Goal: Task Accomplishment & Management: Manage account settings

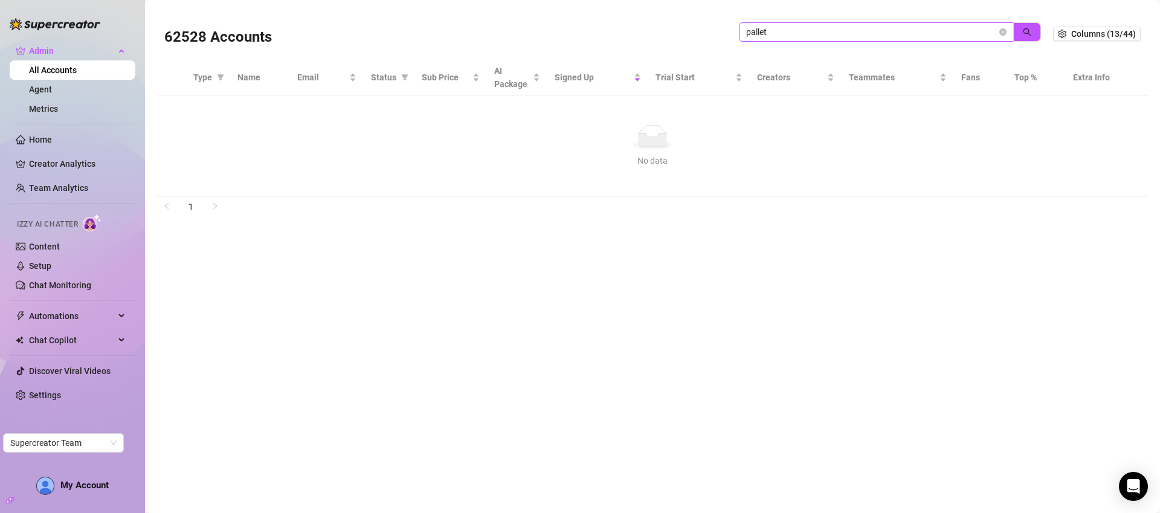
click at [810, 37] on input "pallet" at bounding box center [871, 31] width 251 height 13
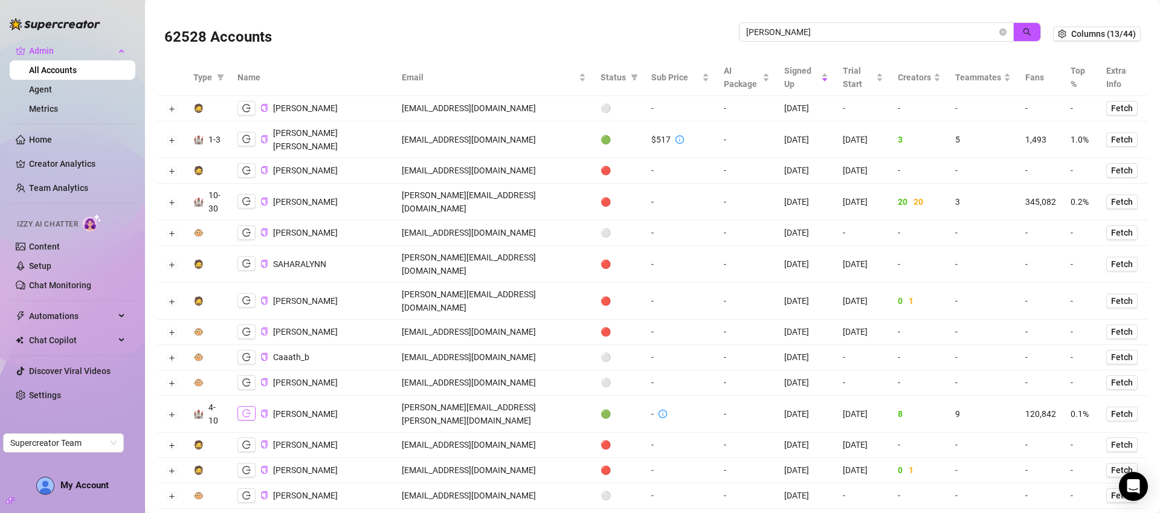
click at [249, 406] on button "button" at bounding box center [246, 413] width 18 height 14
click at [800, 34] on input "cather" at bounding box center [871, 31] width 251 height 13
type input "cucu"
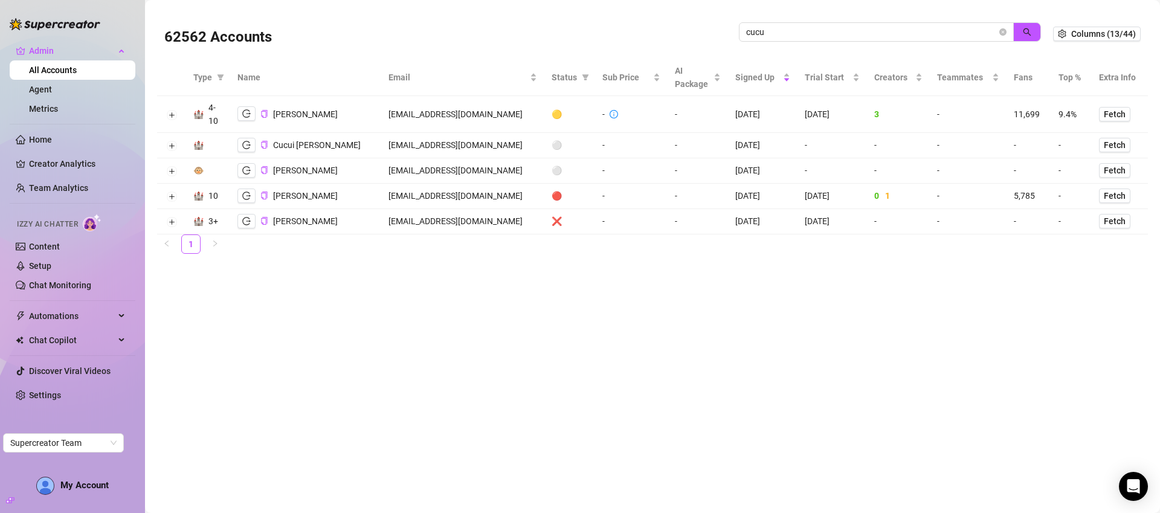
click at [440, 118] on td "alexcucu@gmail.com" at bounding box center [462, 114] width 163 height 37
copy td "alexcucu@gmail.com"
click at [1002, 31] on icon "close-circle" at bounding box center [1002, 31] width 7 height 7
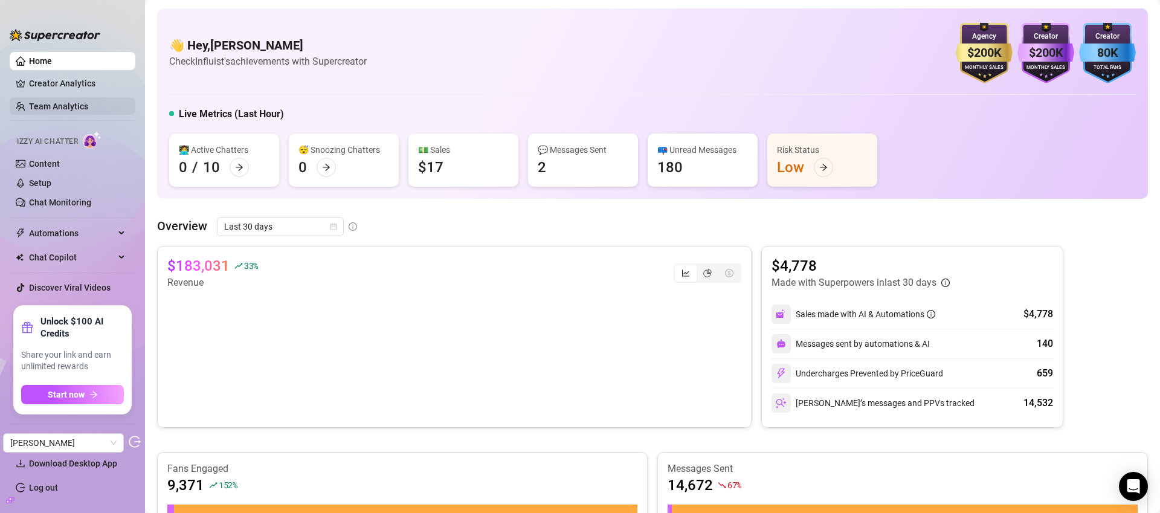
click at [77, 104] on link "Team Analytics" at bounding box center [58, 106] width 59 height 10
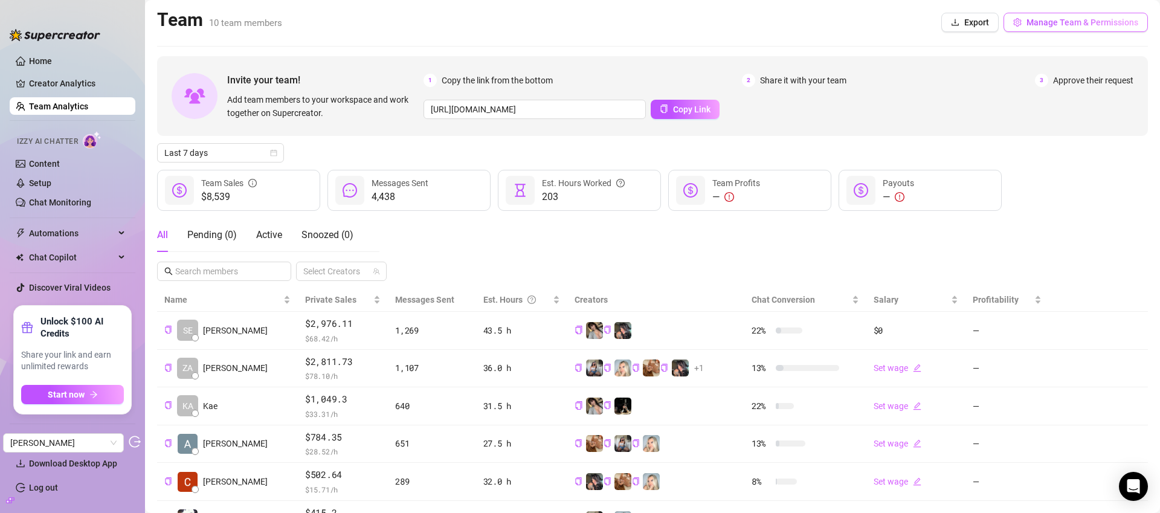
click at [1099, 29] on button "Manage Team & Permissions" at bounding box center [1075, 22] width 144 height 19
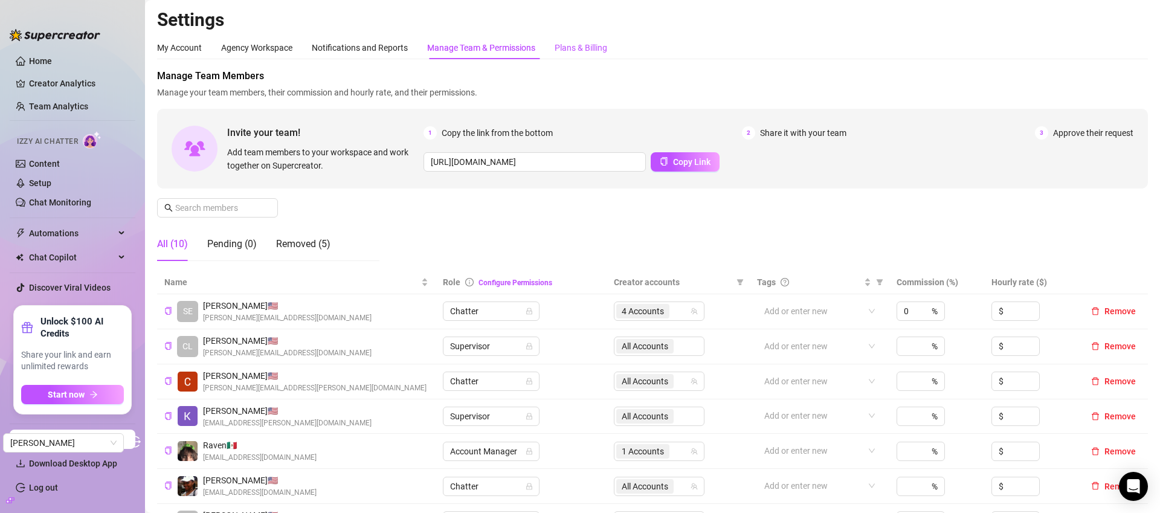
click at [607, 48] on div "Plans & Billing" at bounding box center [581, 47] width 53 height 13
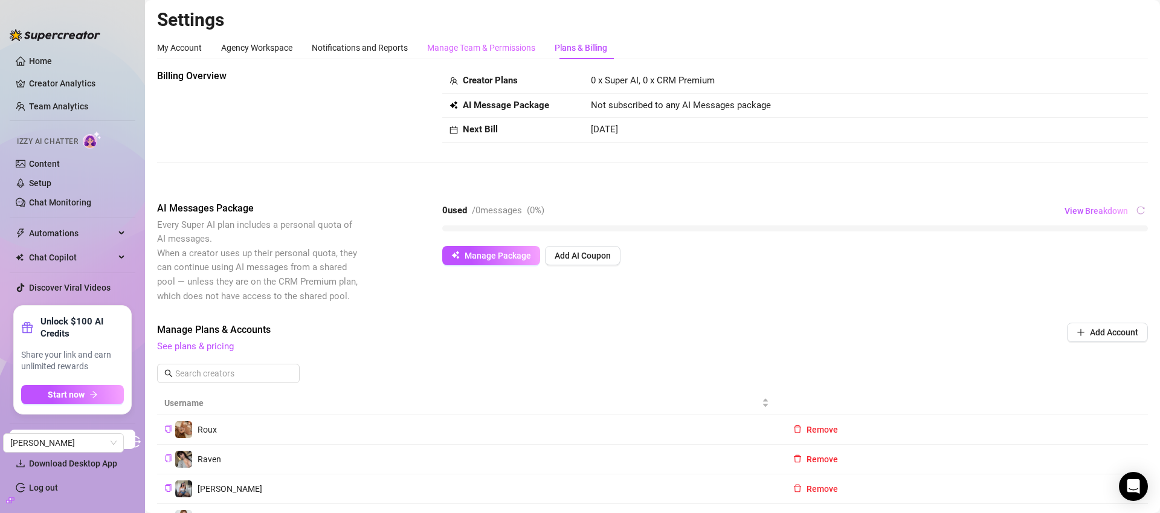
click at [479, 55] on div "Manage Team & Permissions" at bounding box center [481, 47] width 108 height 23
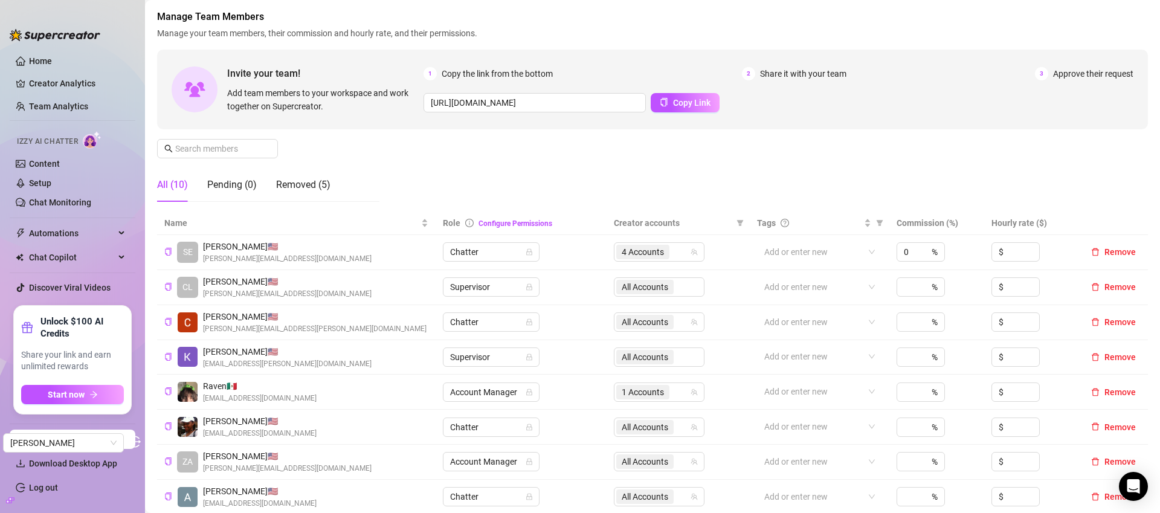
scroll to position [60, 0]
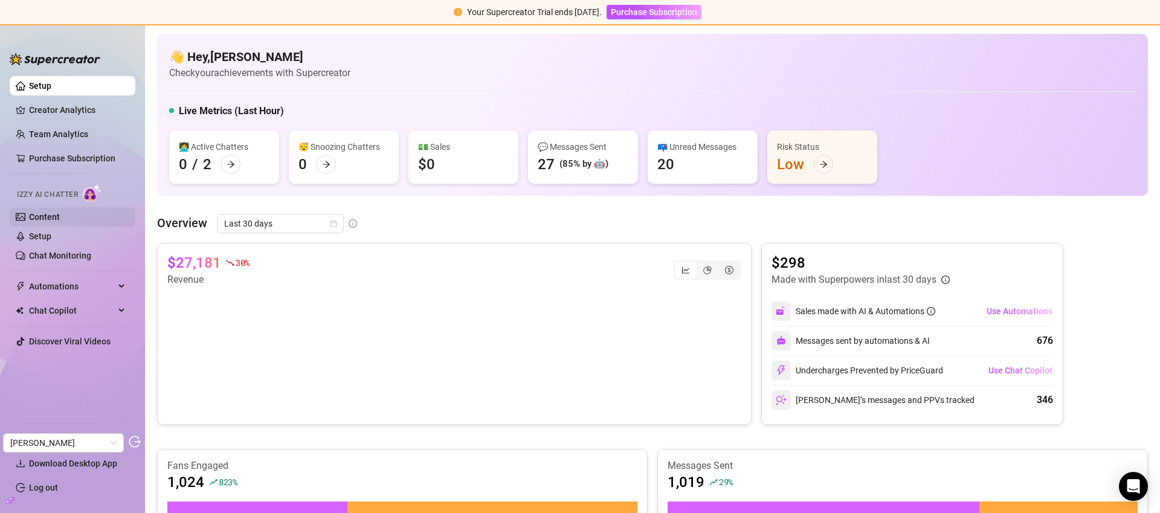
click at [60, 212] on link "Content" at bounding box center [44, 217] width 31 height 10
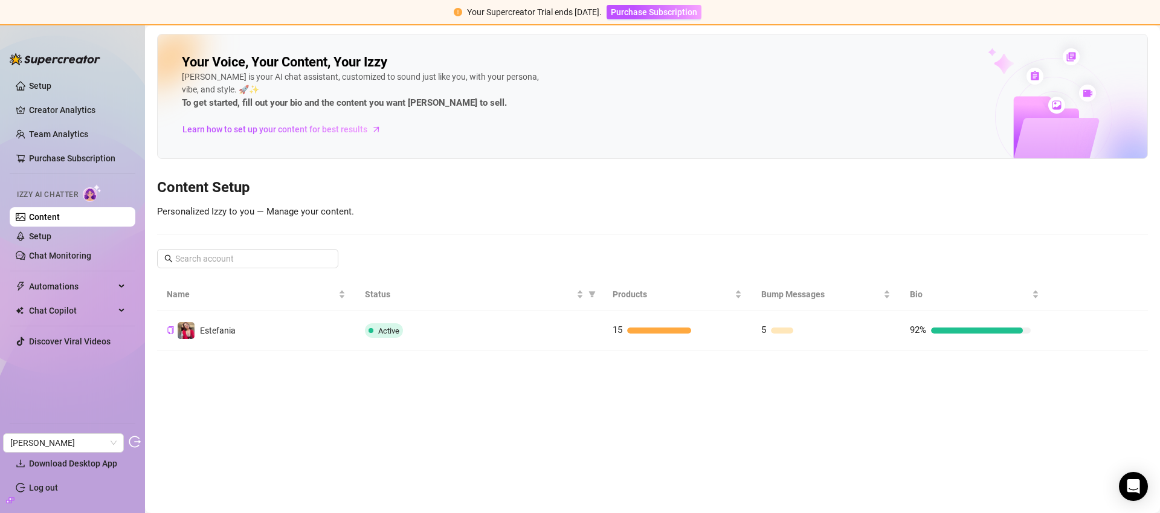
click at [505, 322] on td "Active" at bounding box center [479, 330] width 248 height 39
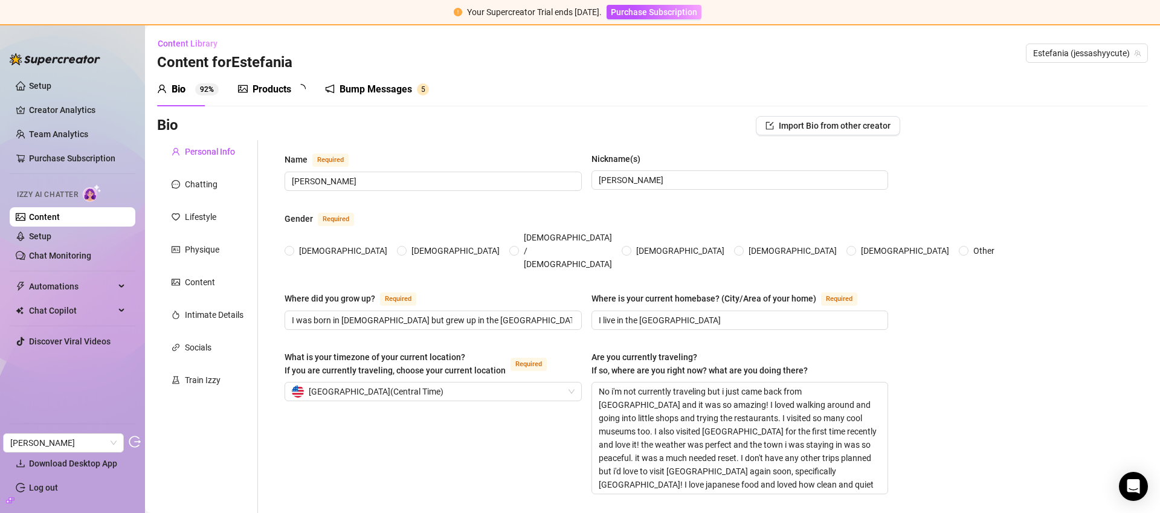
radio input "true"
type input "[DATE]"
click at [88, 258] on link "Chat Monitoring" at bounding box center [60, 256] width 62 height 10
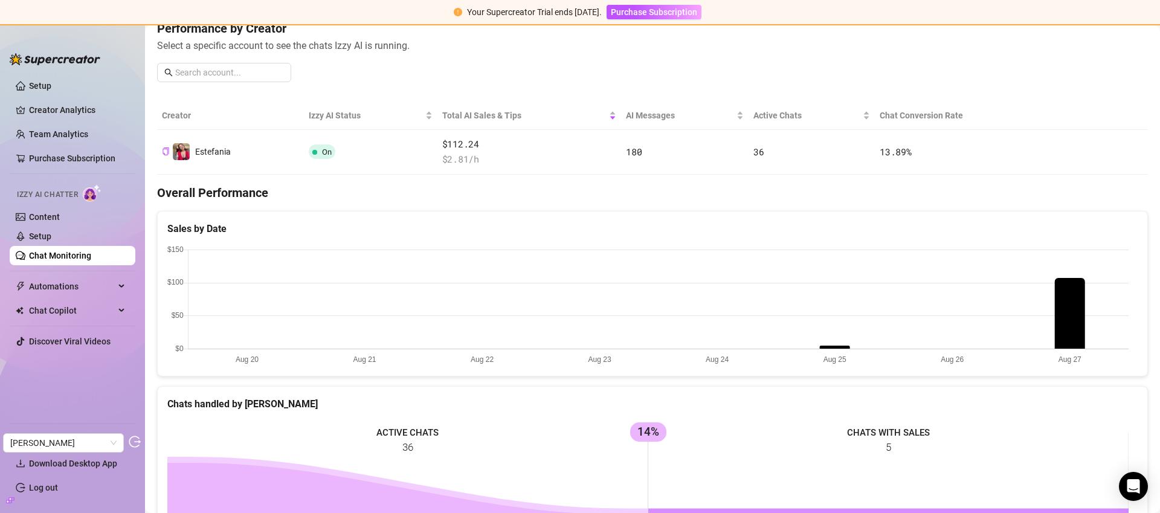
scroll to position [395, 0]
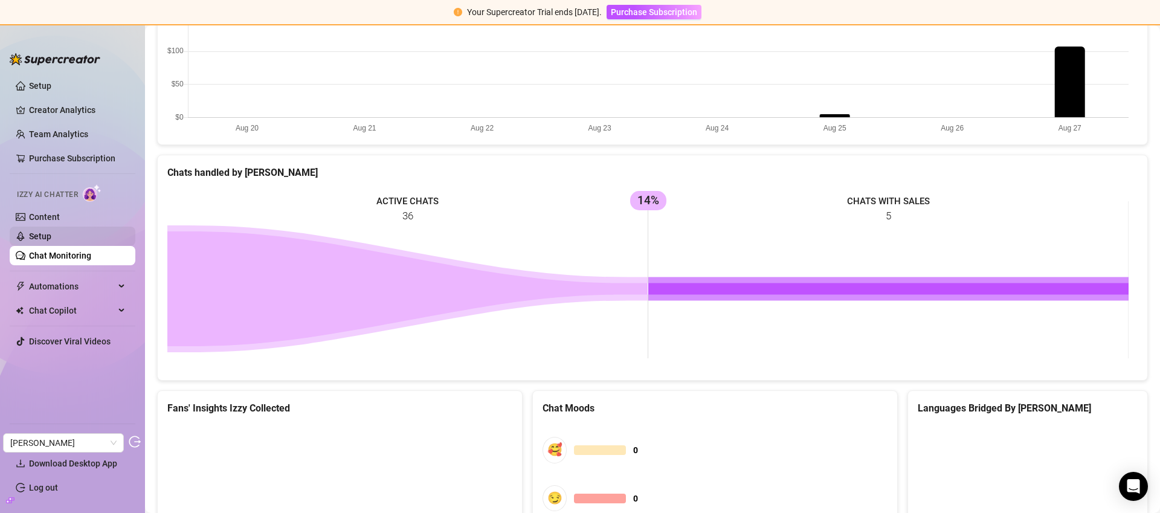
click at [51, 239] on link "Setup" at bounding box center [40, 236] width 22 height 10
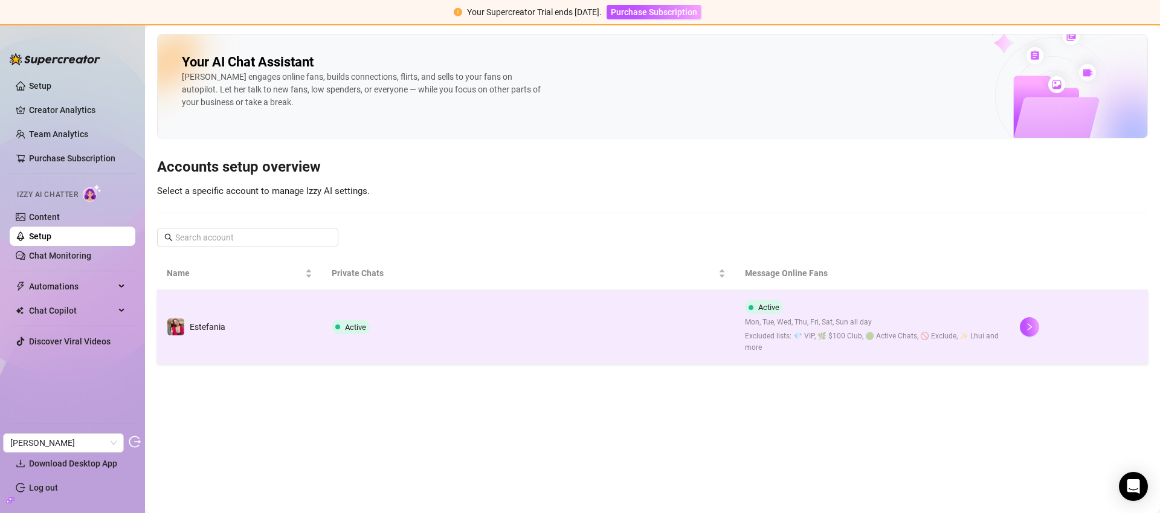
click at [564, 336] on td "Active" at bounding box center [528, 327] width 413 height 74
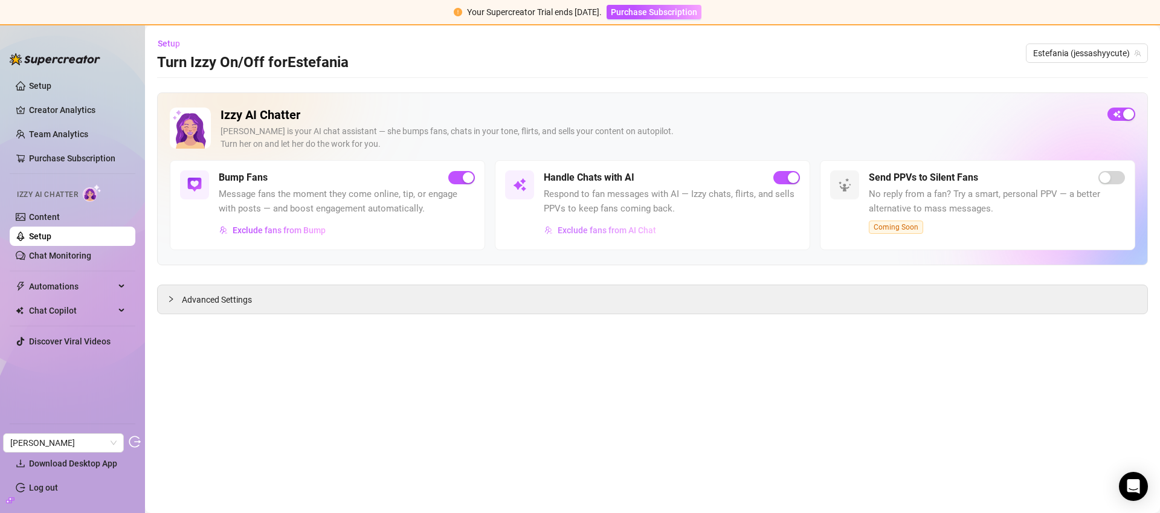
click at [573, 232] on span "Exclude fans from AI Chat" at bounding box center [607, 230] width 98 height 10
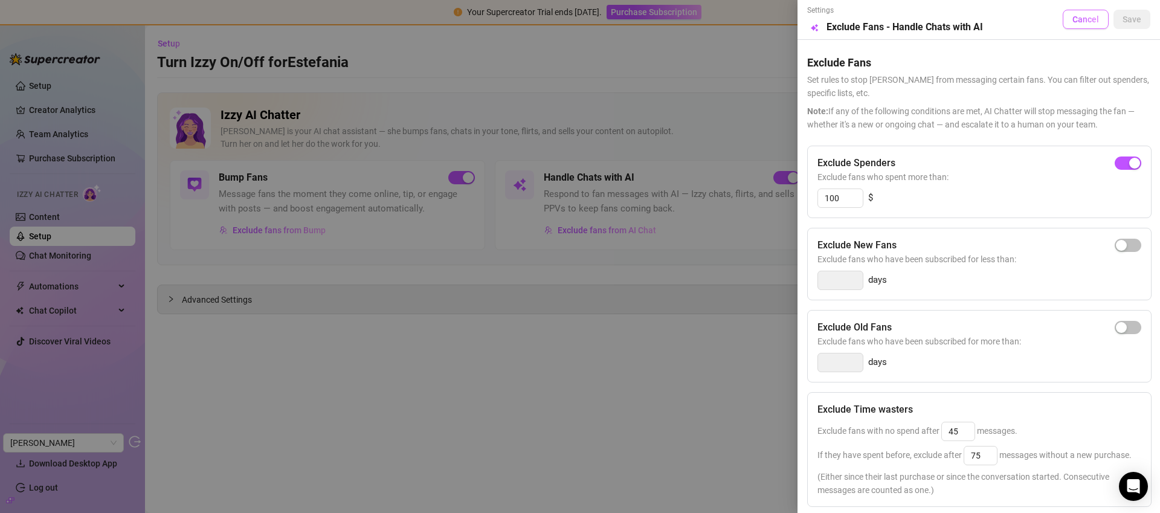
click at [1072, 16] on span "Cancel" at bounding box center [1085, 19] width 27 height 10
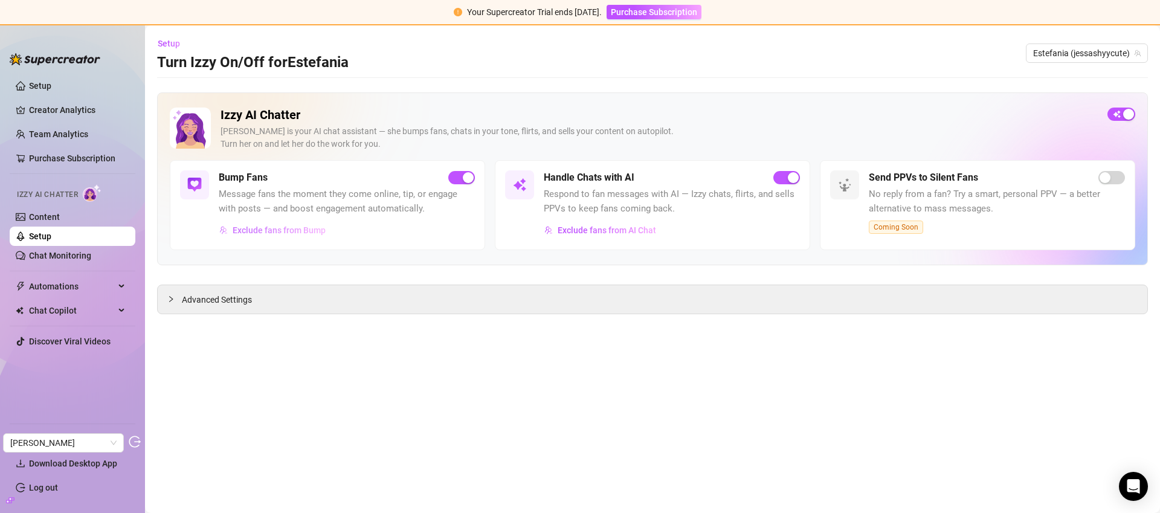
click at [299, 236] on button "Exclude fans from Bump" at bounding box center [273, 229] width 108 height 19
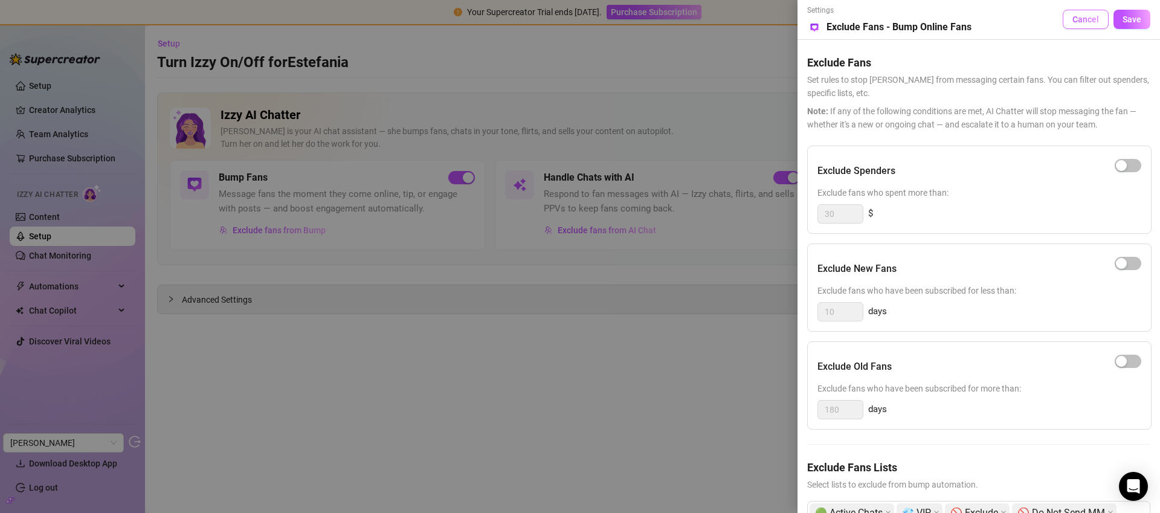
click at [1096, 19] on span "Cancel" at bounding box center [1085, 19] width 27 height 10
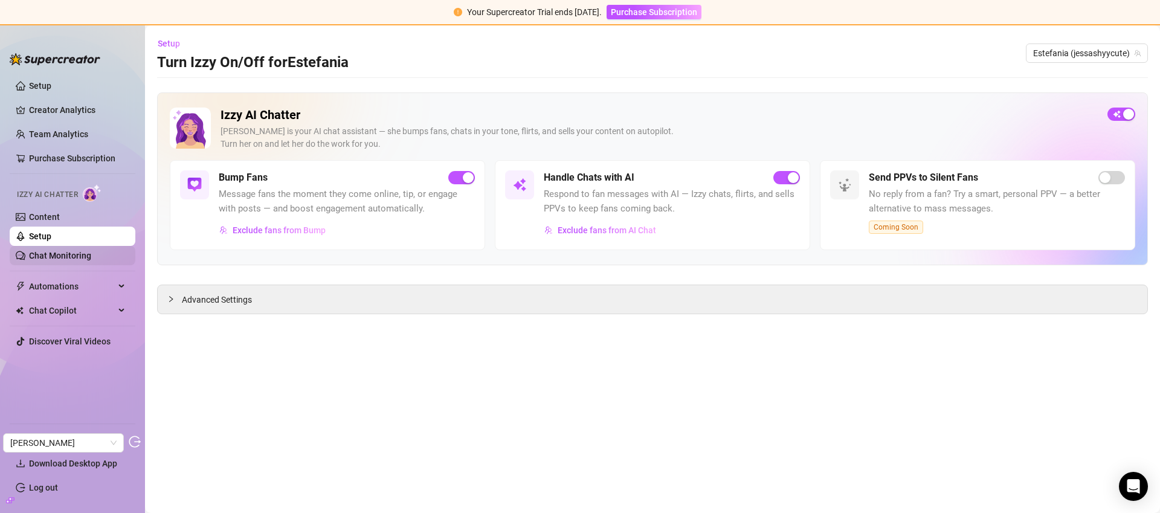
click at [56, 259] on link "Chat Monitoring" at bounding box center [60, 256] width 62 height 10
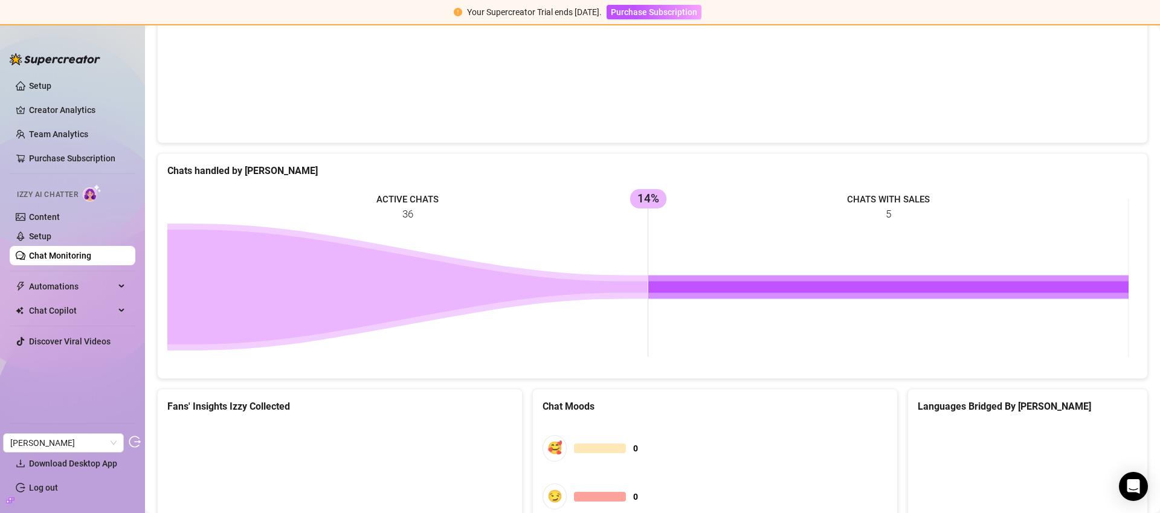
scroll to position [182, 0]
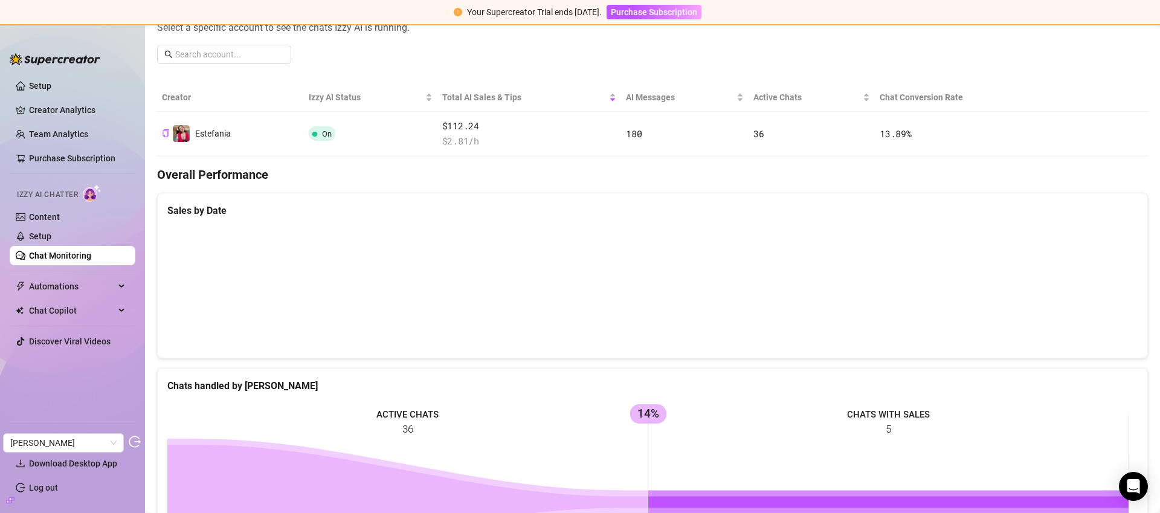
click at [1080, 280] on canvas at bounding box center [647, 287] width 961 height 121
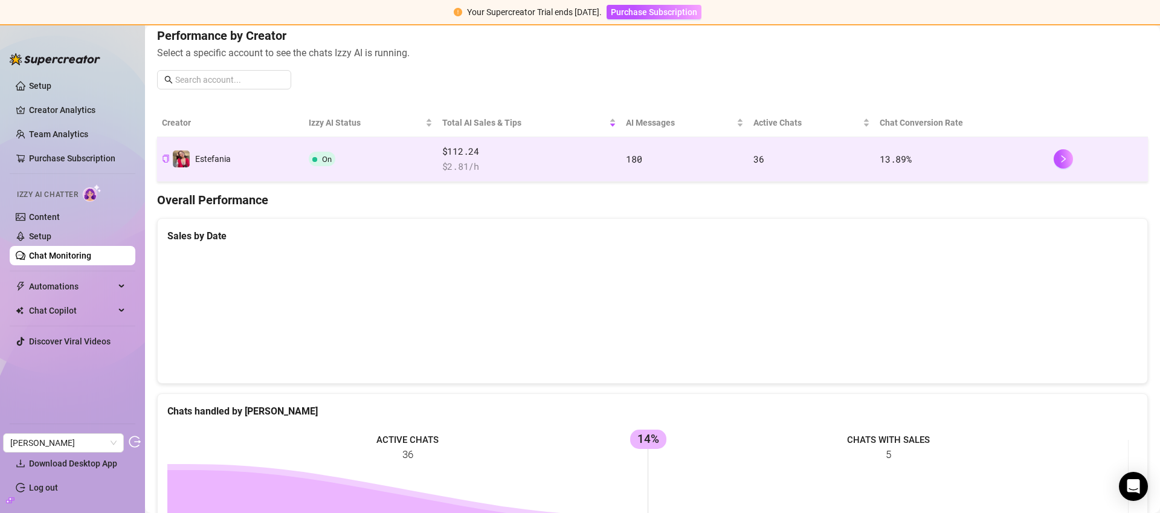
click at [396, 163] on td "On" at bounding box center [370, 159] width 133 height 45
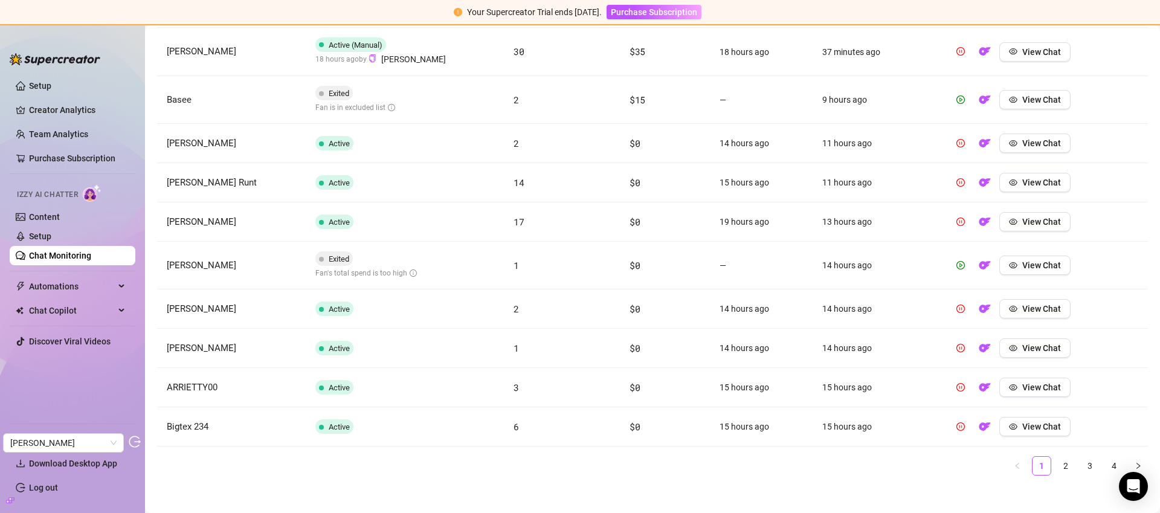
scroll to position [489, 0]
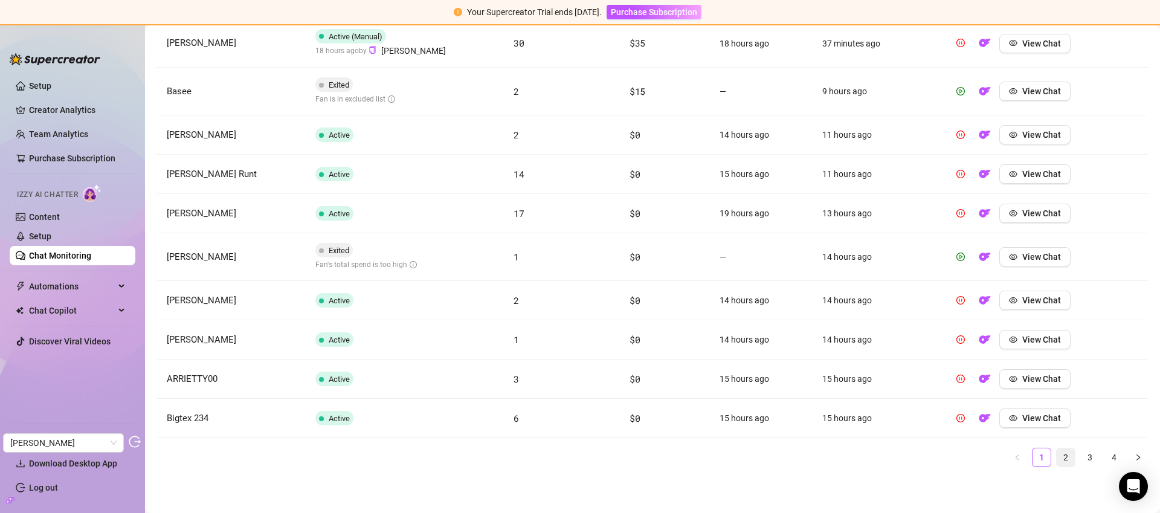
click at [1062, 460] on link "2" at bounding box center [1066, 457] width 18 height 18
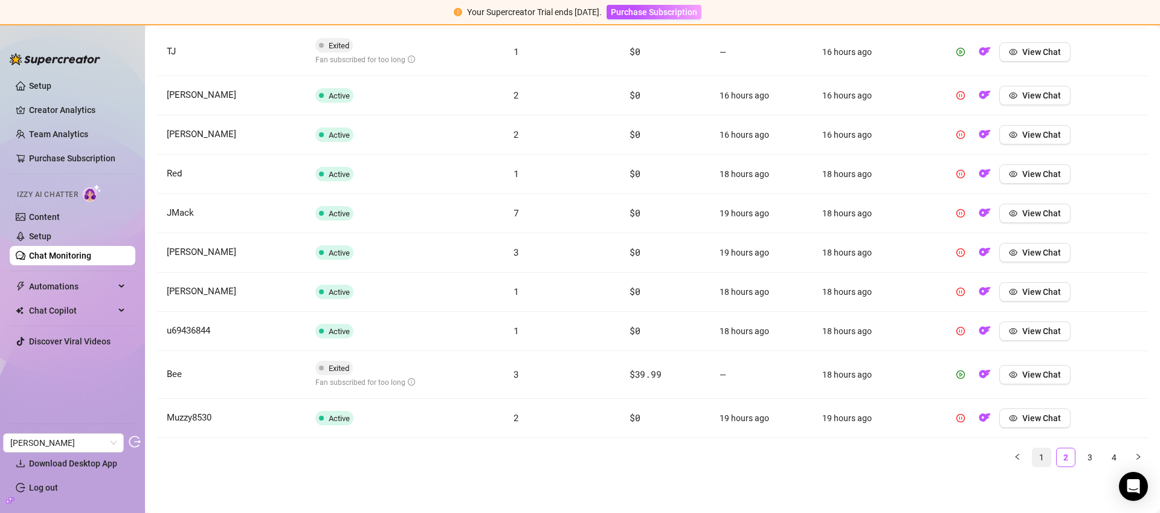
click at [1036, 454] on link "1" at bounding box center [1041, 457] width 18 height 18
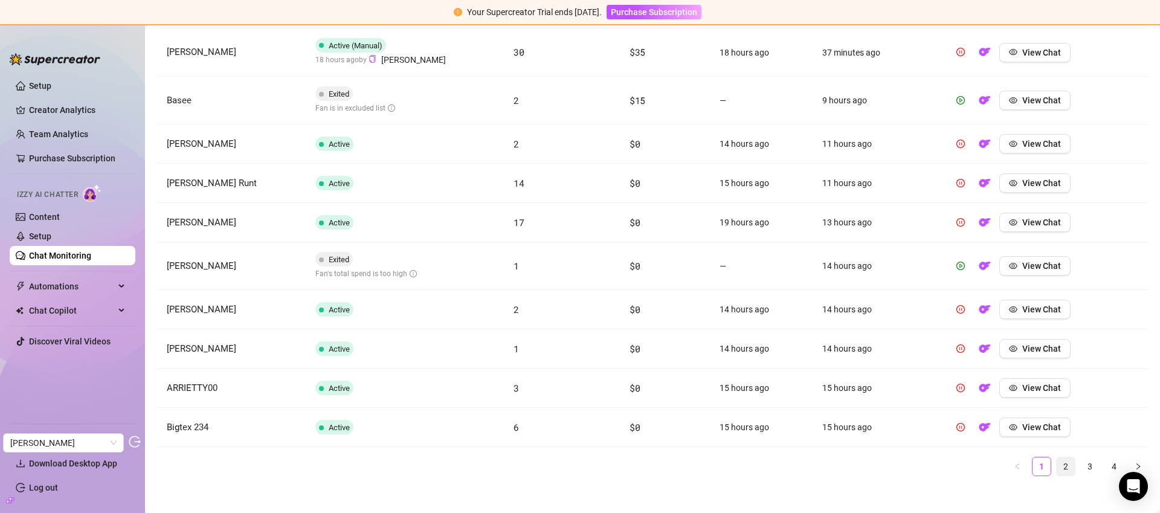
click at [1064, 465] on link "2" at bounding box center [1066, 466] width 18 height 18
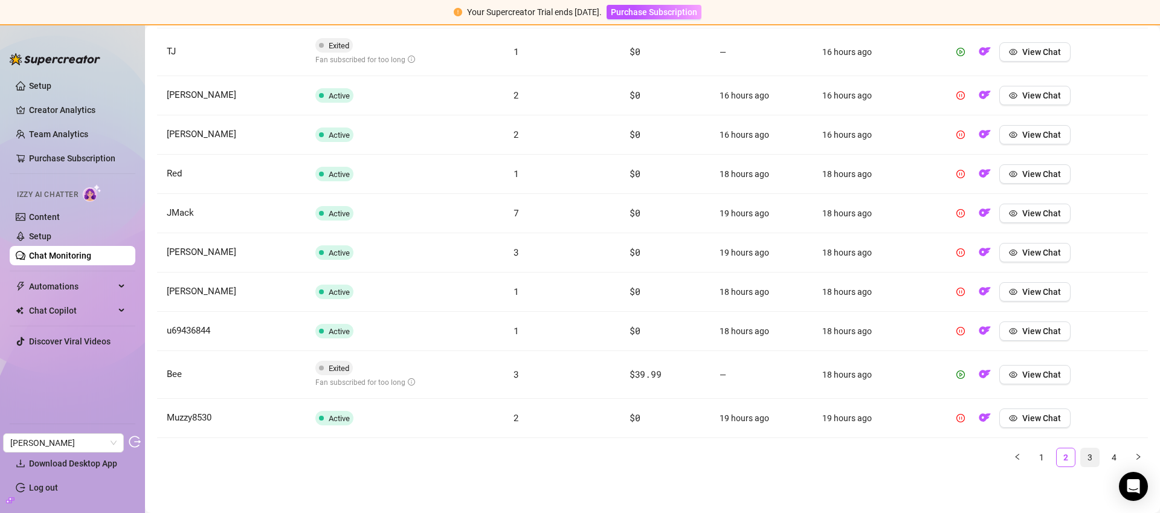
click at [1084, 459] on link "3" at bounding box center [1090, 457] width 18 height 18
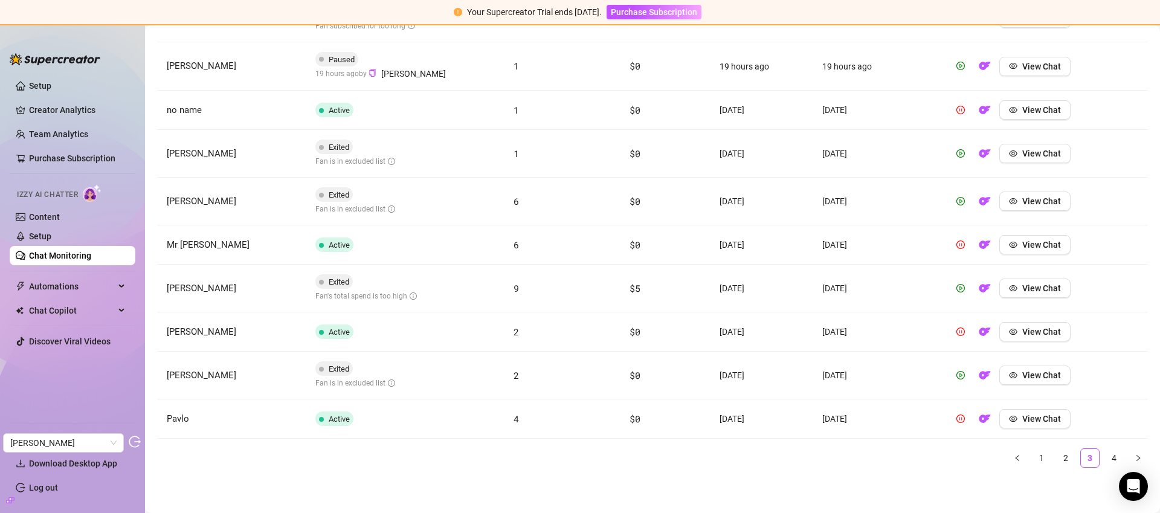
scroll to position [514, 0]
click at [1106, 454] on link "4" at bounding box center [1114, 457] width 18 height 18
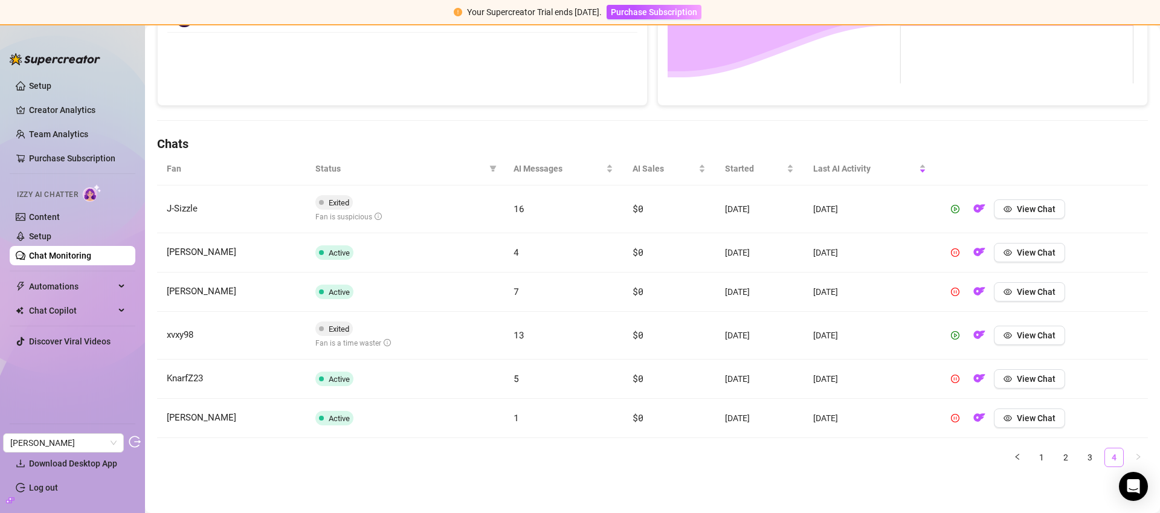
scroll to position [323, 0]
click at [1061, 459] on link "2" at bounding box center [1066, 457] width 18 height 18
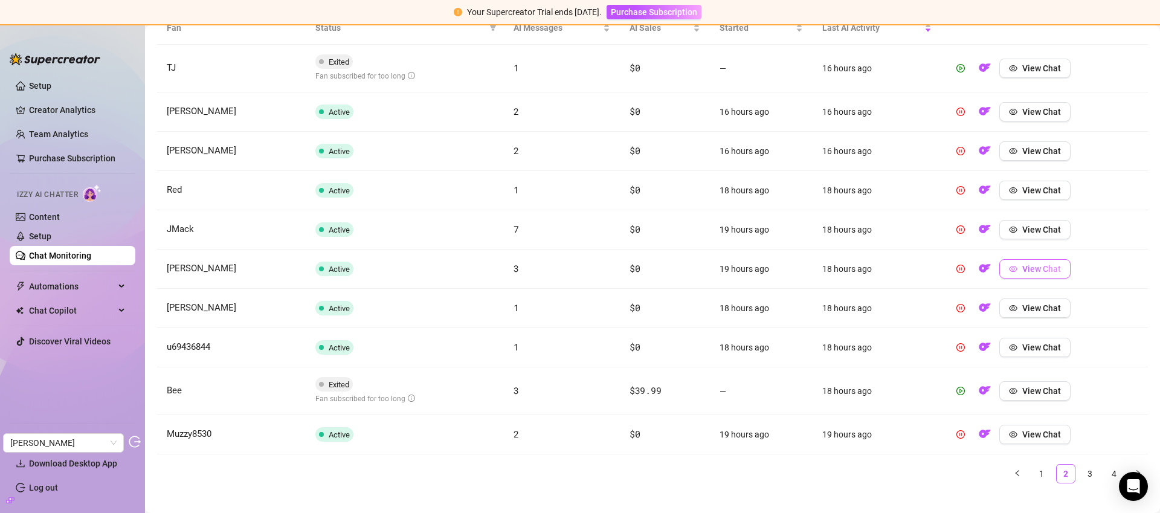
scroll to position [480, 0]
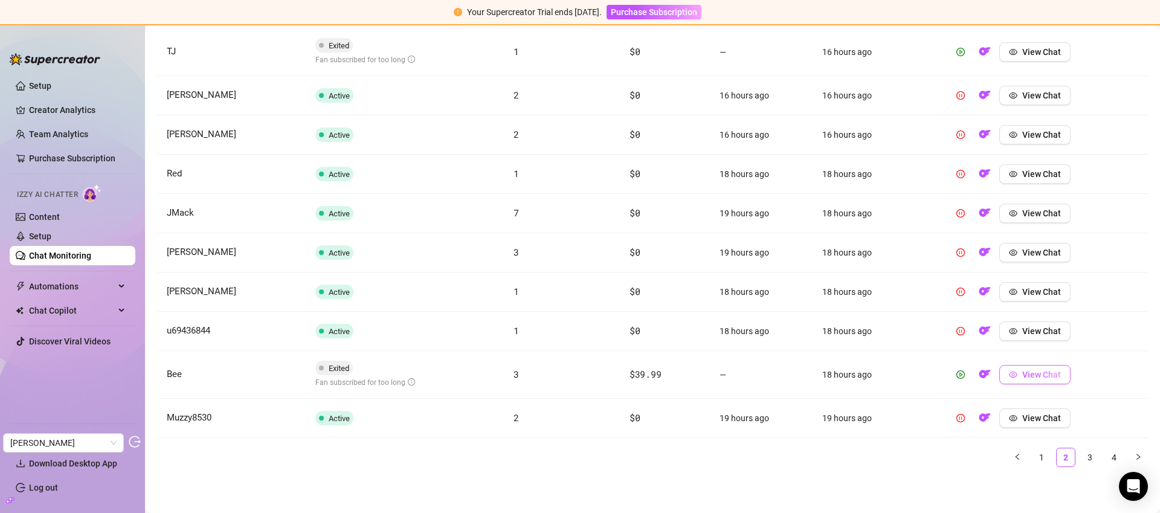
click at [1034, 374] on span "View Chat" at bounding box center [1041, 375] width 39 height 10
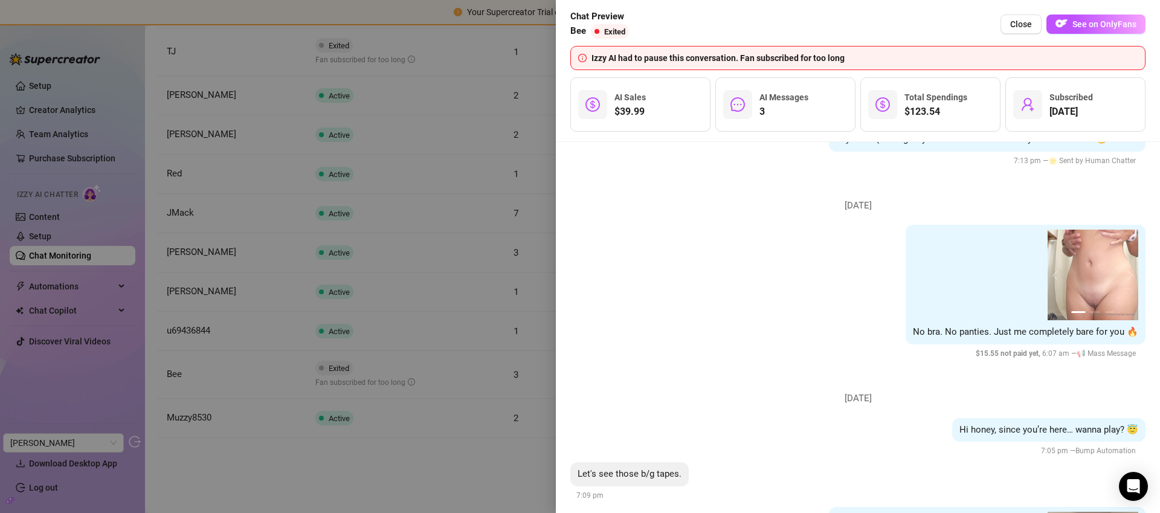
scroll to position [135, 0]
click at [1124, 274] on button "next" at bounding box center [1129, 273] width 10 height 10
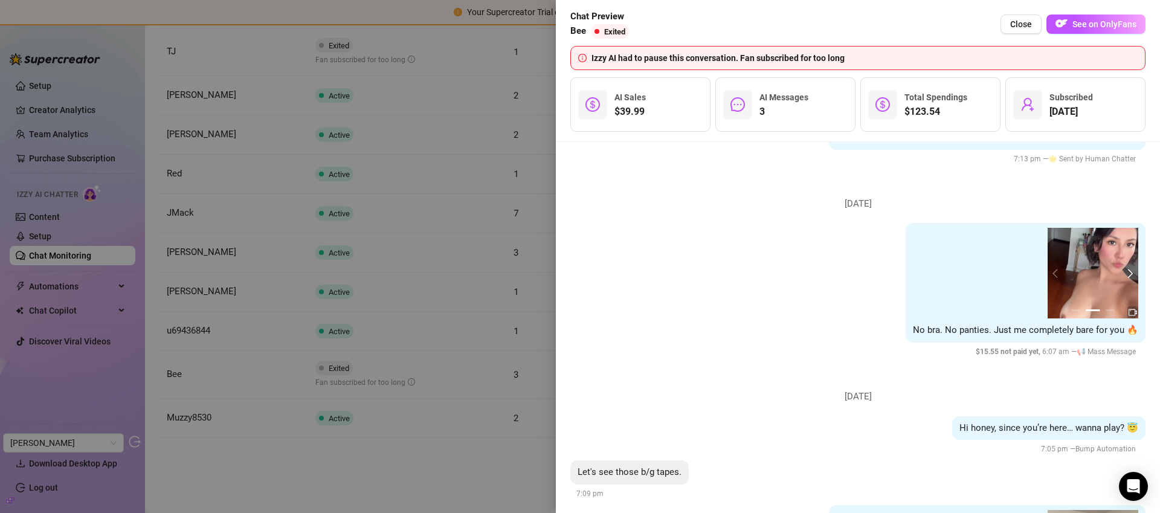
click at [1124, 274] on button "next" at bounding box center [1129, 273] width 10 height 10
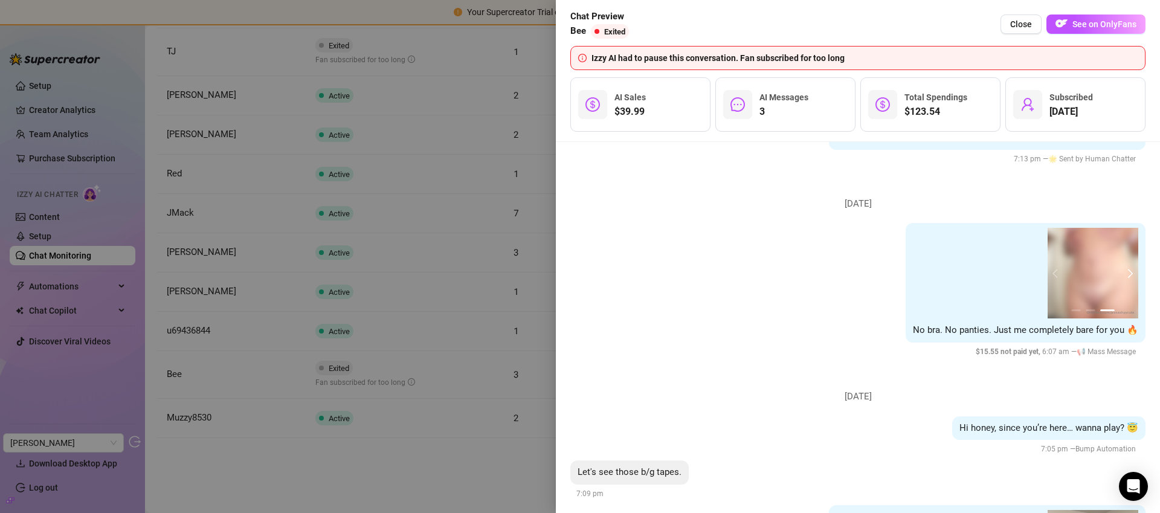
click at [1124, 274] on button "next" at bounding box center [1129, 273] width 10 height 10
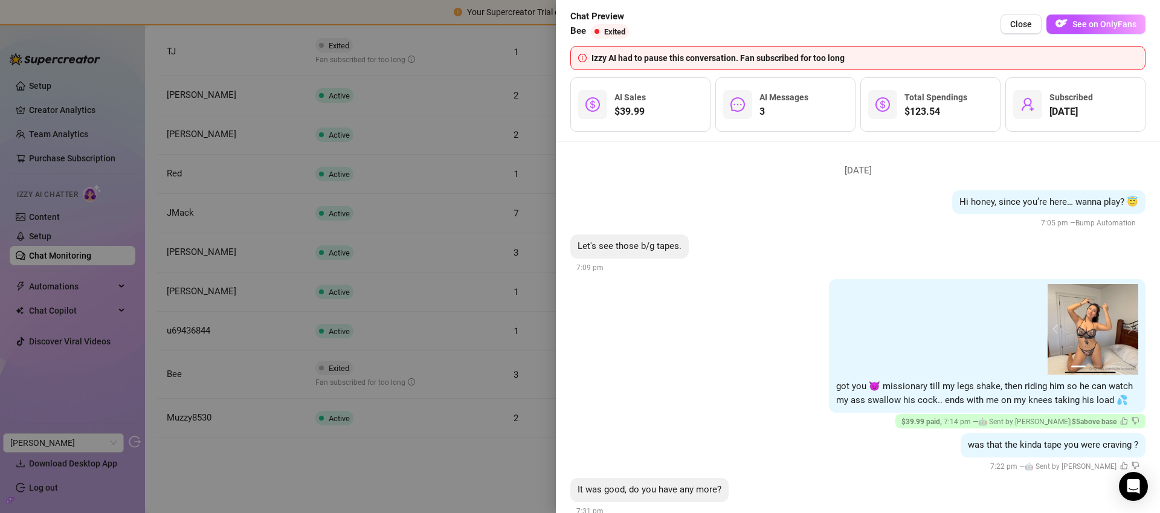
scroll to position [421, 0]
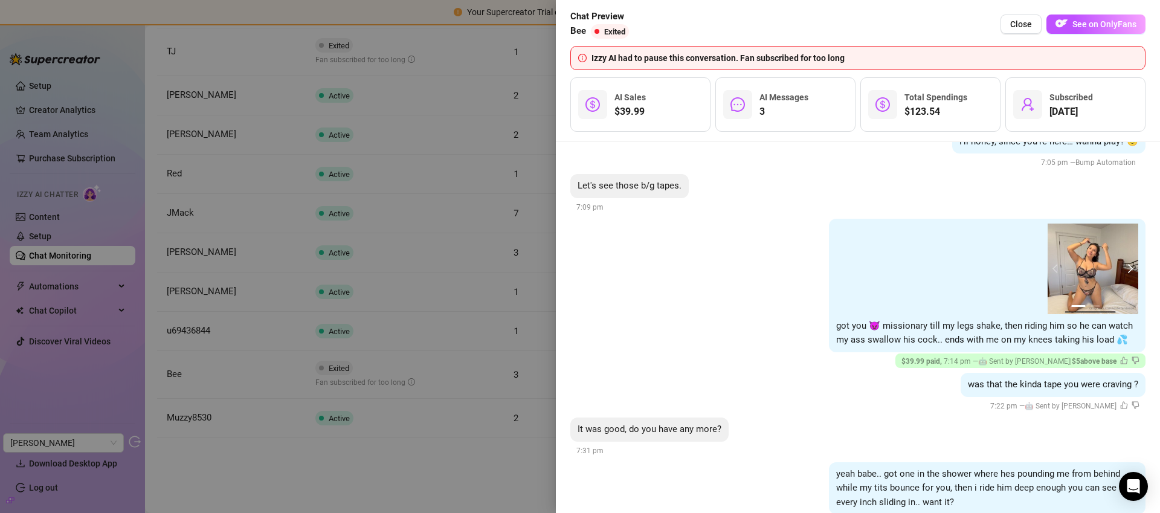
click at [1124, 271] on button "next" at bounding box center [1129, 269] width 10 height 10
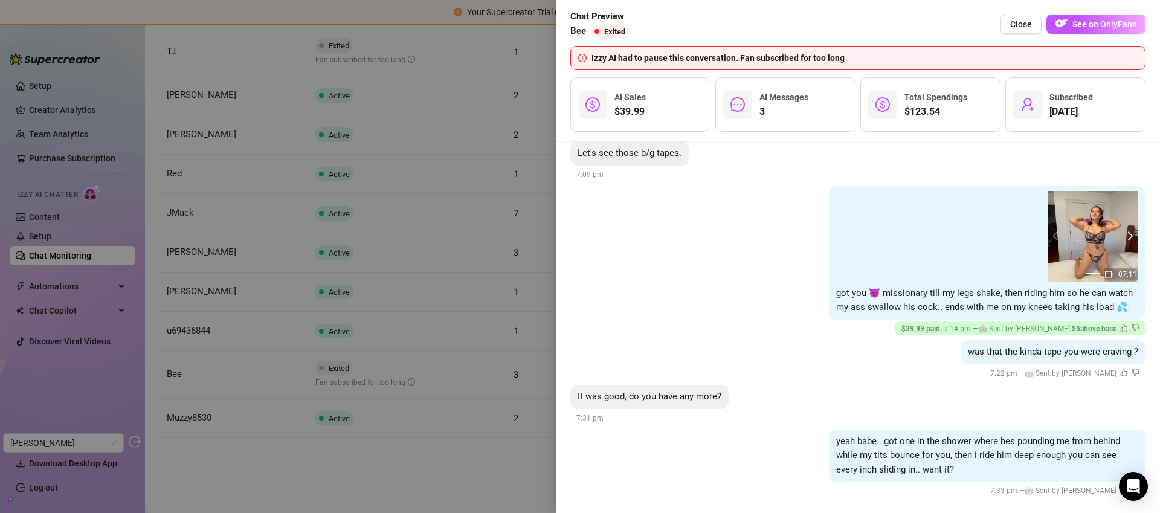
scroll to position [465, 0]
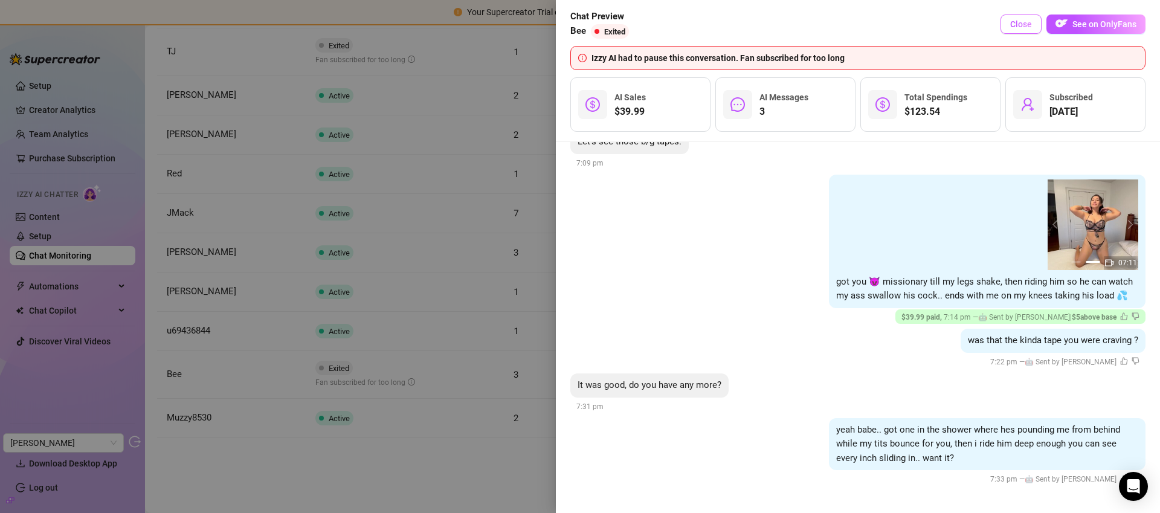
click at [1017, 21] on span "Close" at bounding box center [1021, 24] width 22 height 10
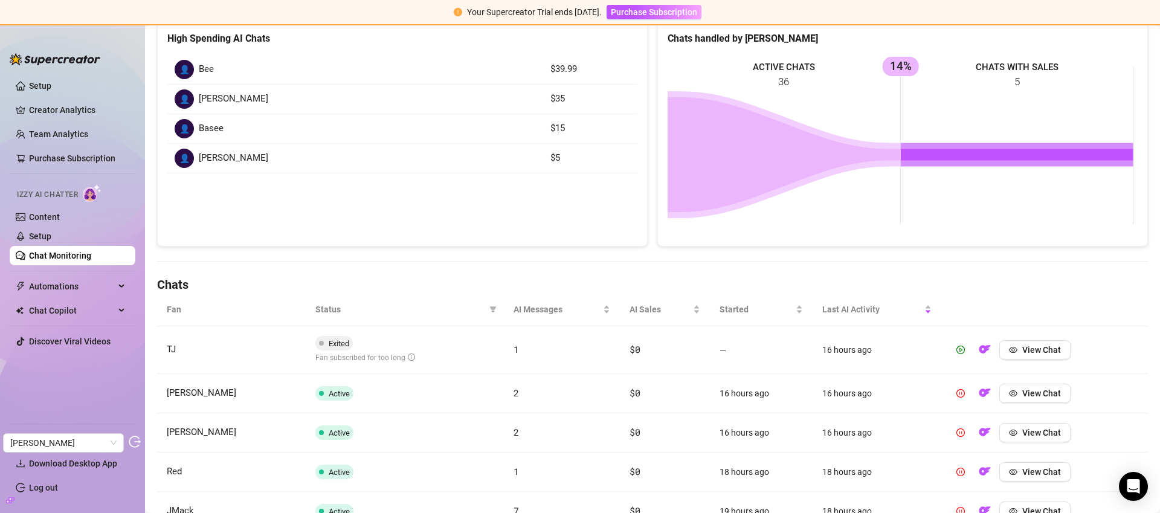
scroll to position [161, 0]
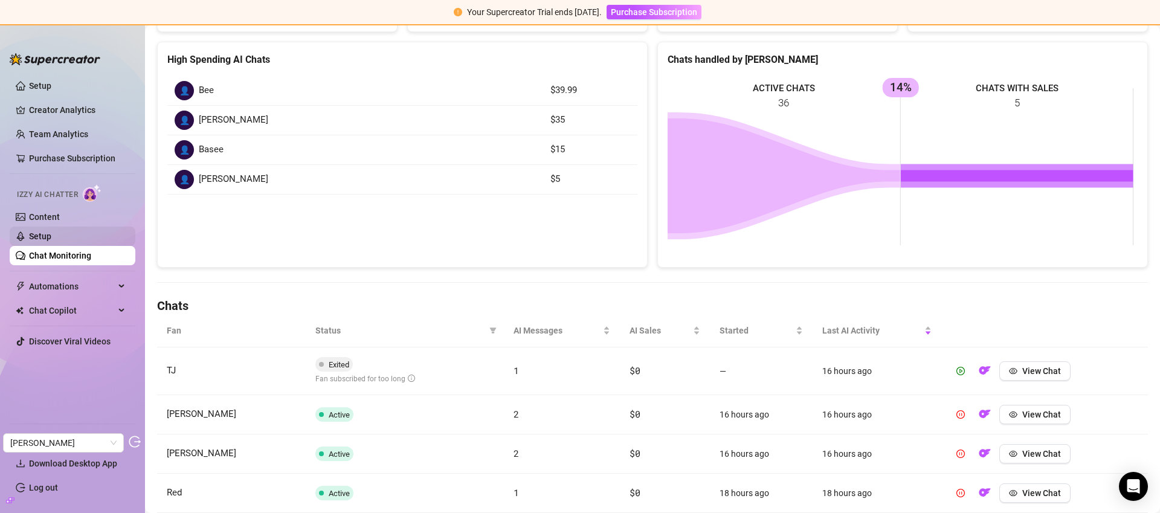
click at [29, 240] on link "Setup" at bounding box center [40, 236] width 22 height 10
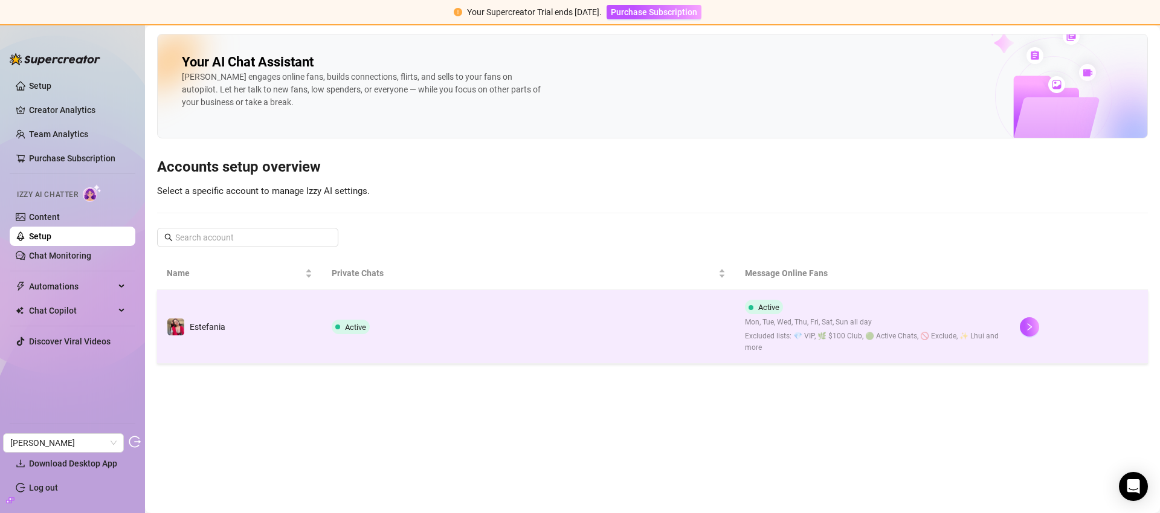
click at [657, 316] on td "Active" at bounding box center [528, 327] width 413 height 74
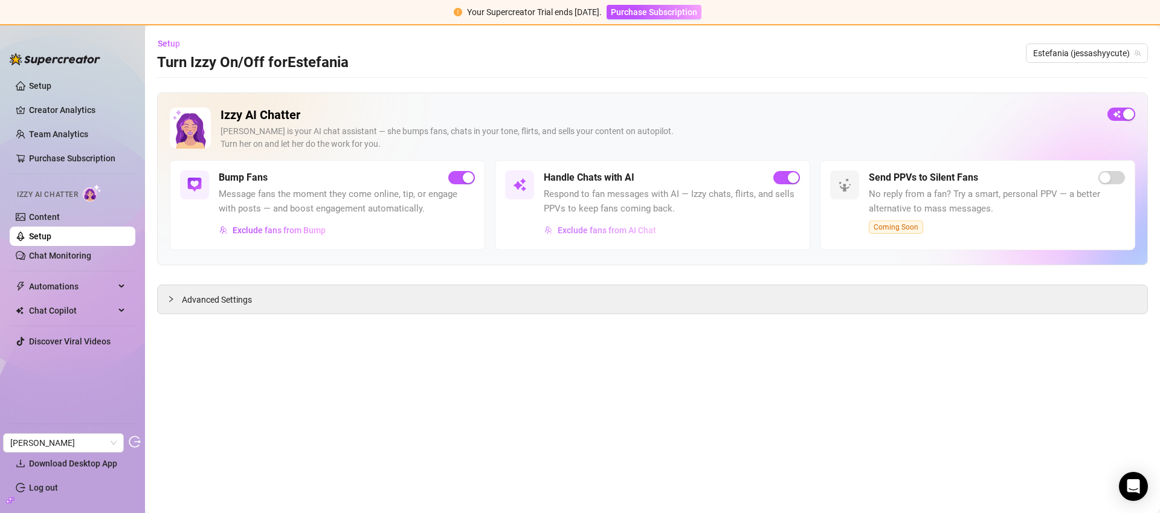
click at [646, 228] on span "Exclude fans from AI Chat" at bounding box center [607, 230] width 98 height 10
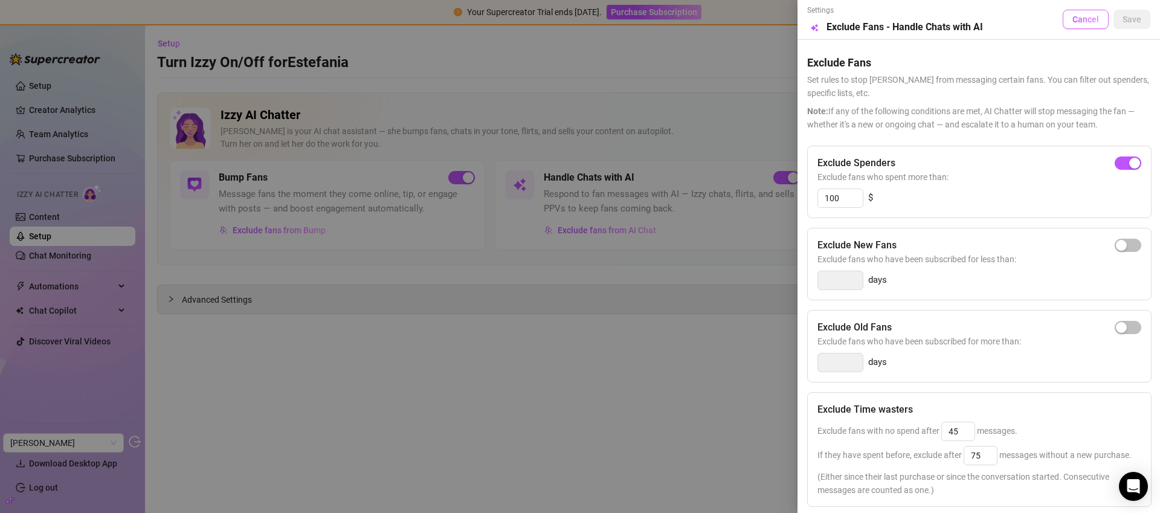
click at [1079, 23] on span "Cancel" at bounding box center [1085, 19] width 27 height 10
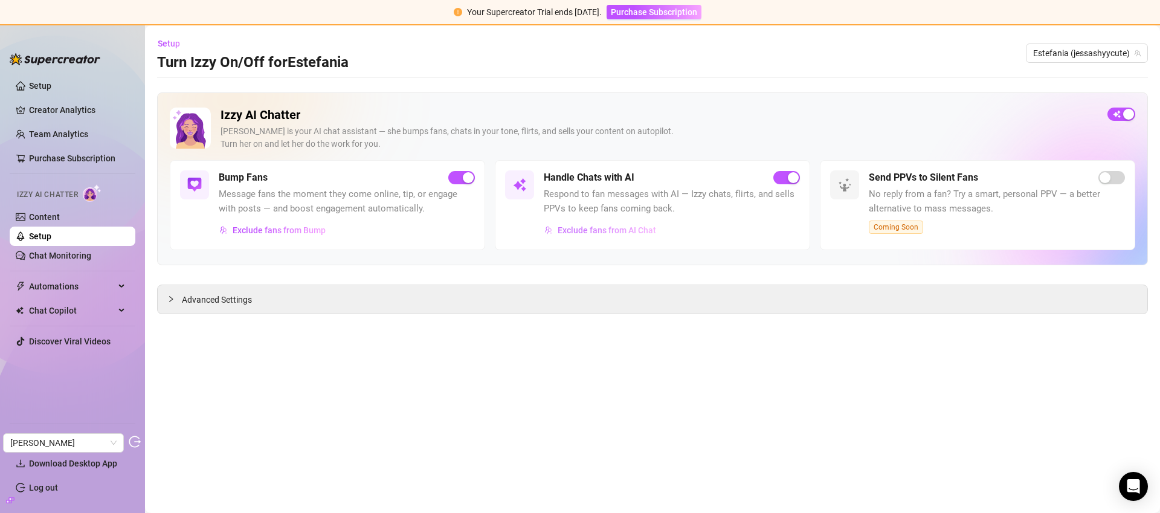
click at [597, 225] on span "Exclude fans from AI Chat" at bounding box center [607, 230] width 98 height 10
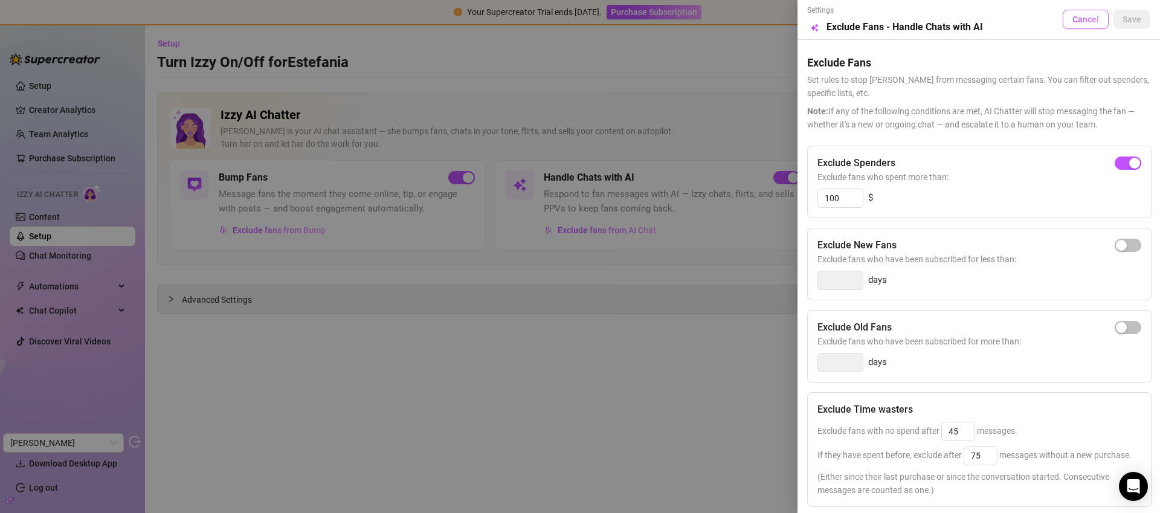
click at [1087, 14] on span "Cancel" at bounding box center [1085, 19] width 27 height 10
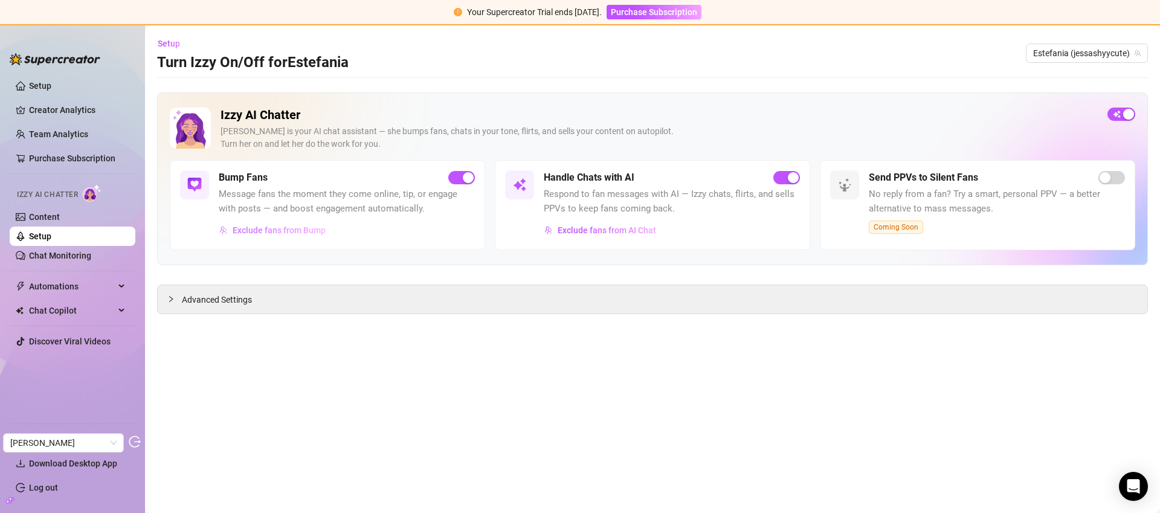
click at [307, 228] on span "Exclude fans from Bump" at bounding box center [279, 230] width 93 height 10
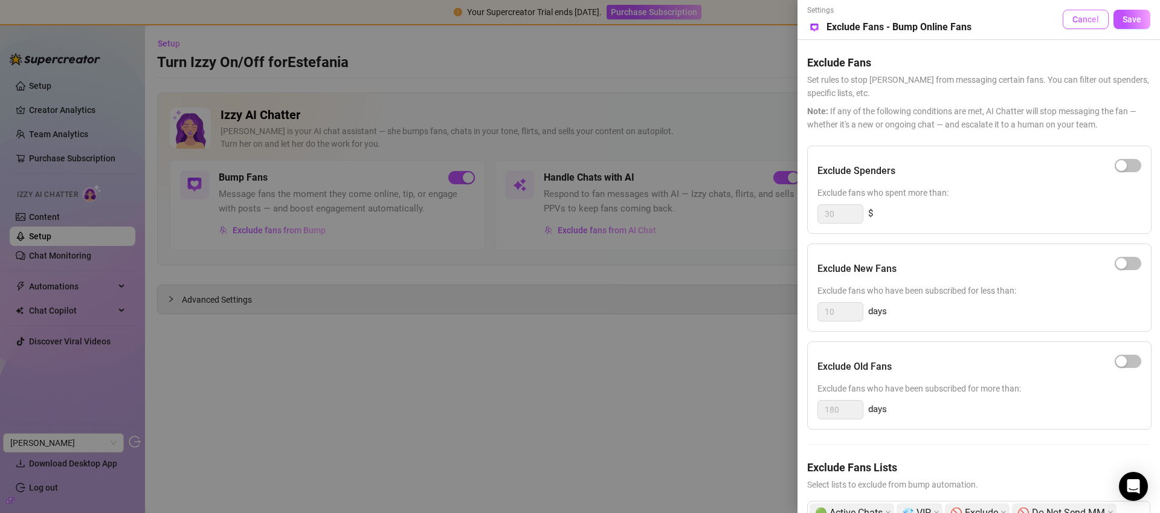
click at [1081, 24] on span "Cancel" at bounding box center [1085, 19] width 27 height 10
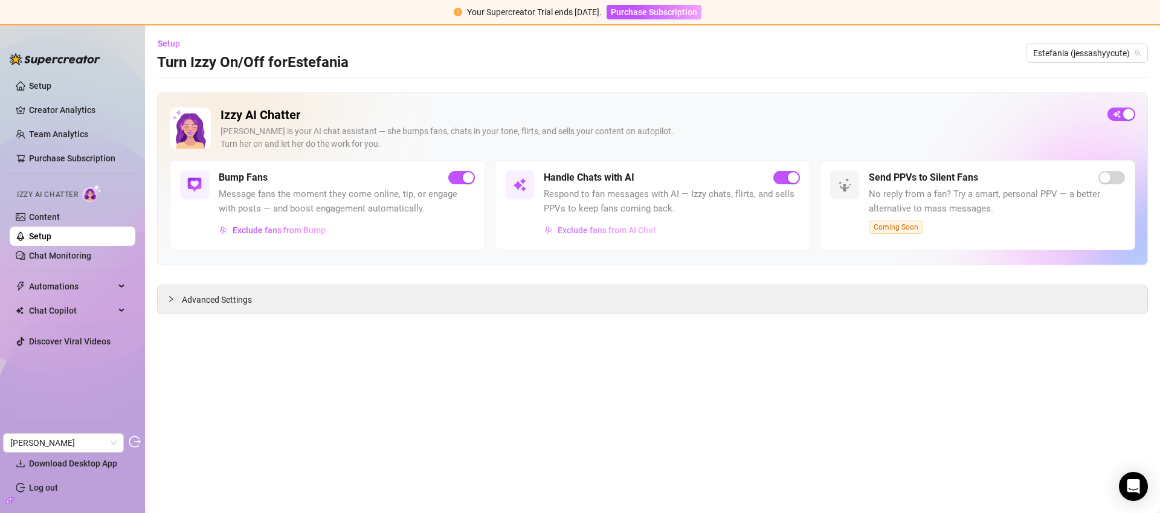
click at [576, 231] on span "Exclude fans from AI Chat" at bounding box center [607, 230] width 98 height 10
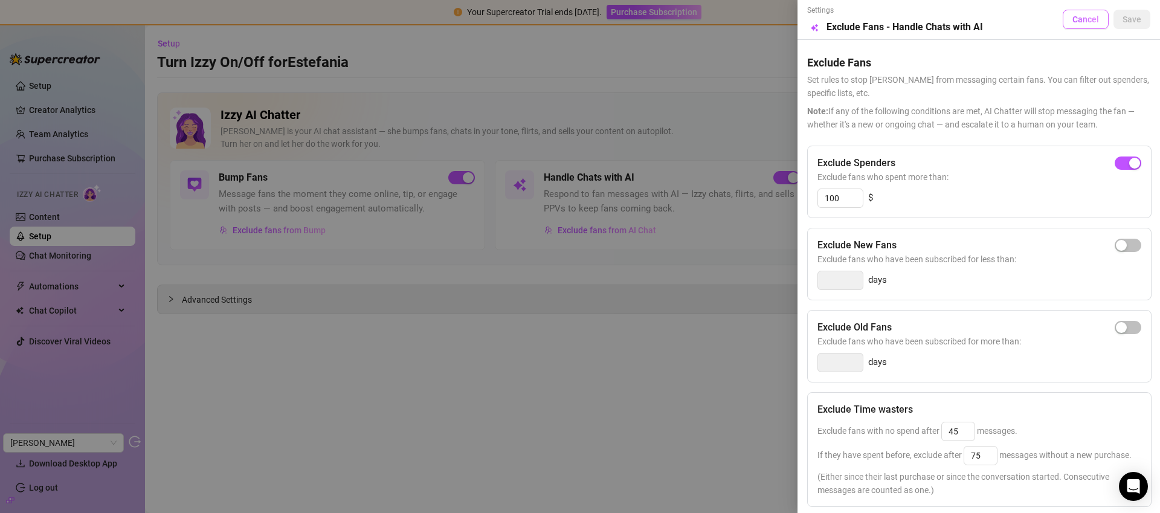
click at [1086, 22] on span "Cancel" at bounding box center [1085, 19] width 27 height 10
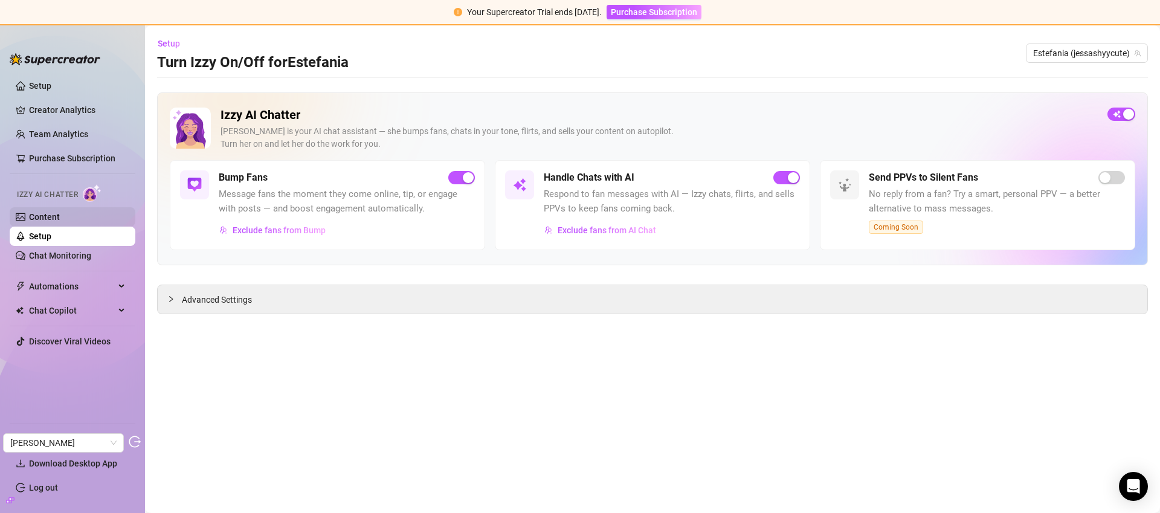
click at [60, 213] on link "Content" at bounding box center [44, 217] width 31 height 10
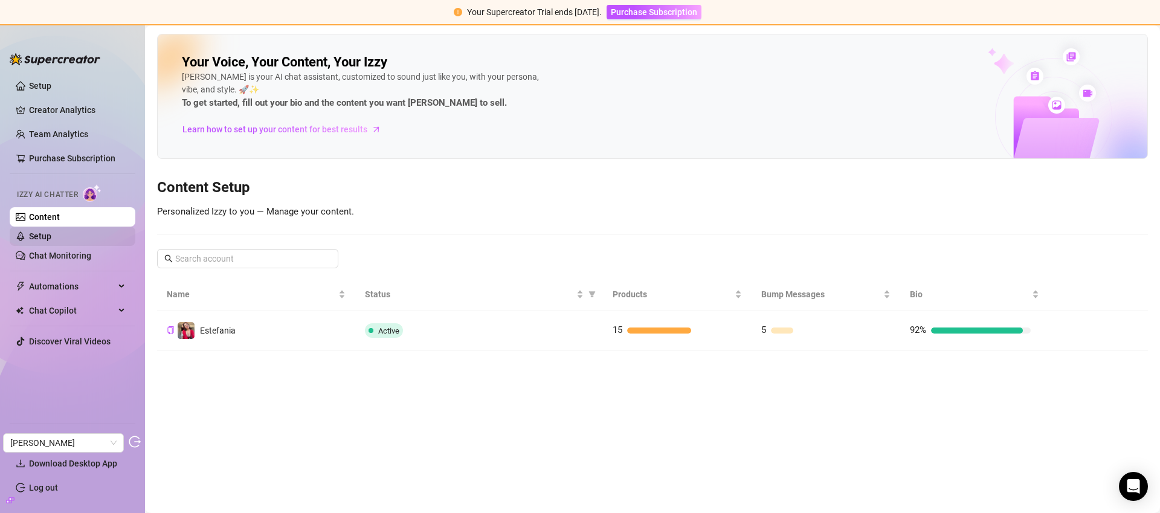
click at [51, 236] on link "Setup" at bounding box center [40, 236] width 22 height 10
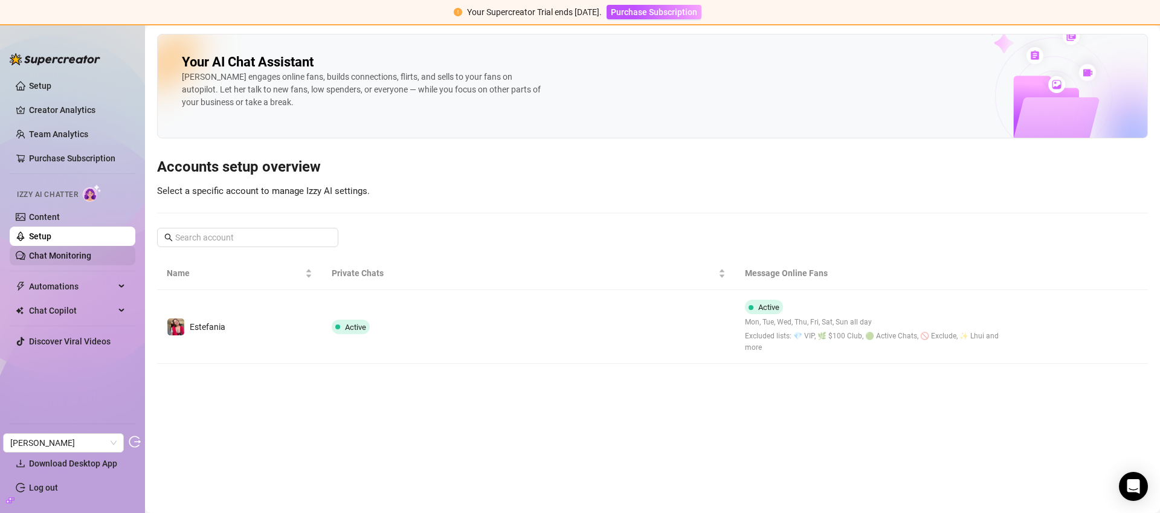
click at [72, 257] on link "Chat Monitoring" at bounding box center [60, 256] width 62 height 10
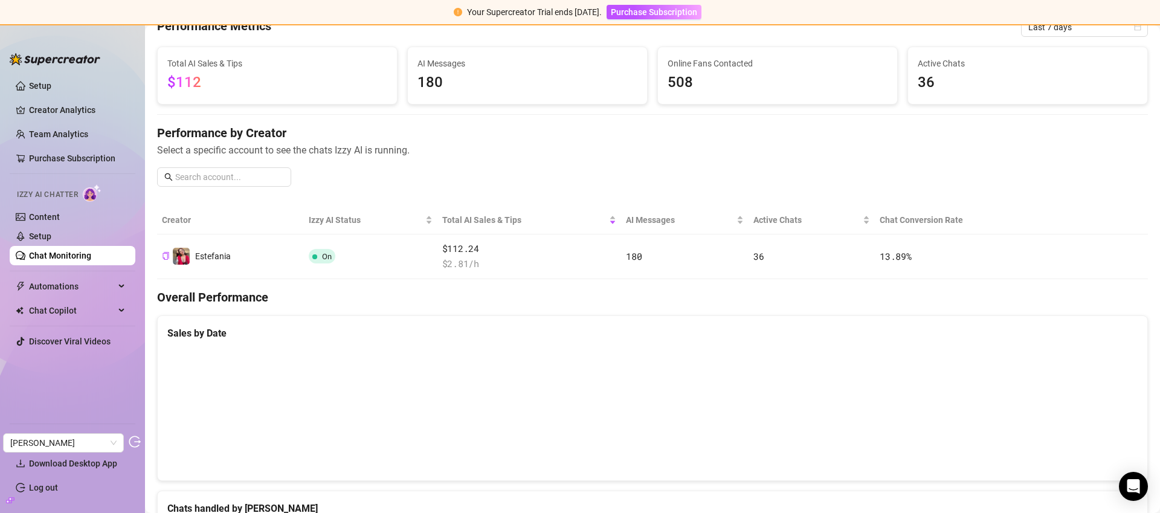
scroll to position [60, 0]
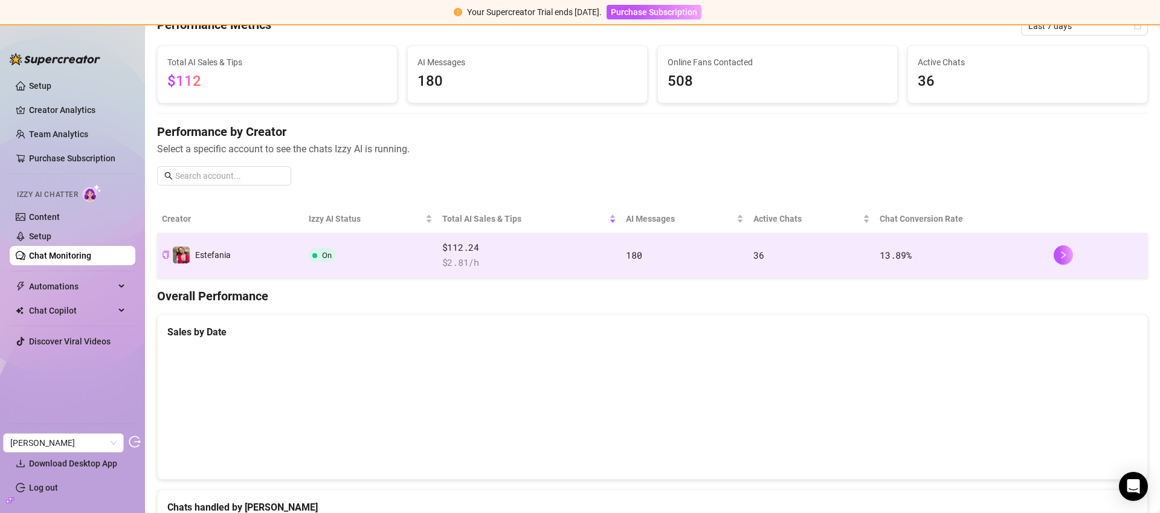
click at [656, 243] on td "180" at bounding box center [684, 255] width 127 height 45
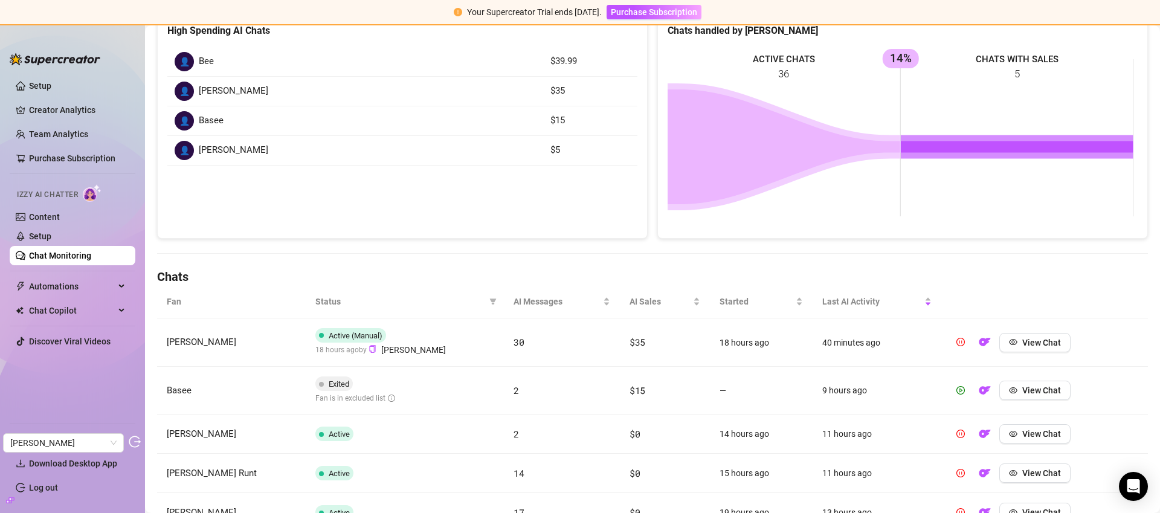
scroll to position [489, 0]
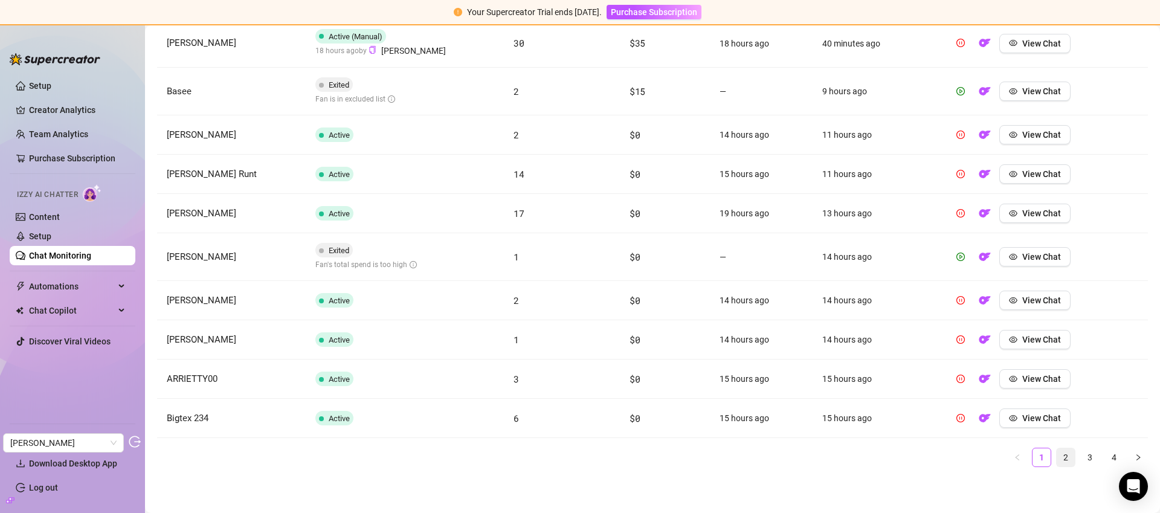
click at [1058, 458] on link "2" at bounding box center [1066, 457] width 18 height 18
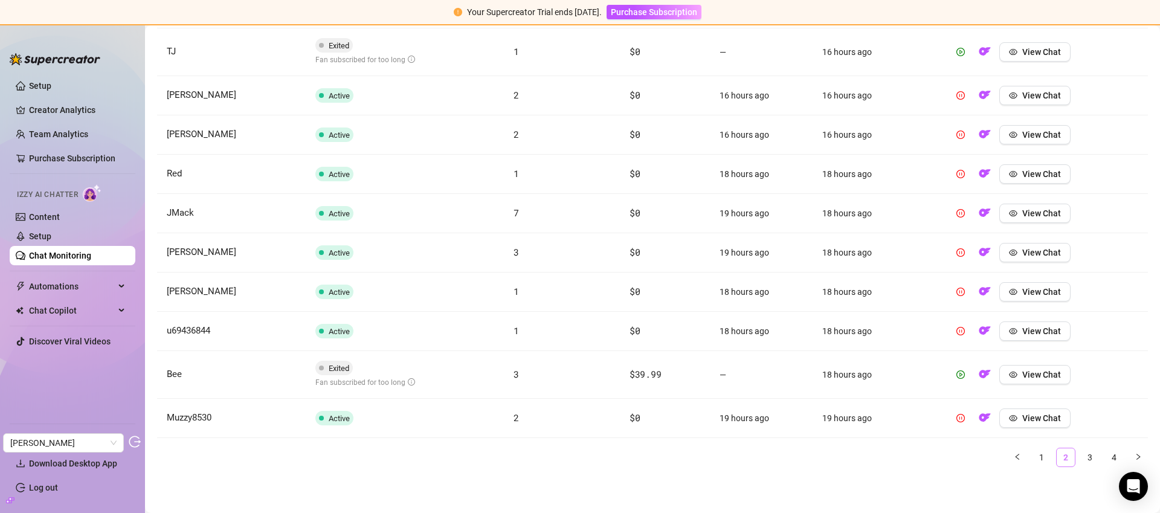
scroll to position [480, 0]
click at [1031, 372] on span "View Chat" at bounding box center [1041, 375] width 39 height 10
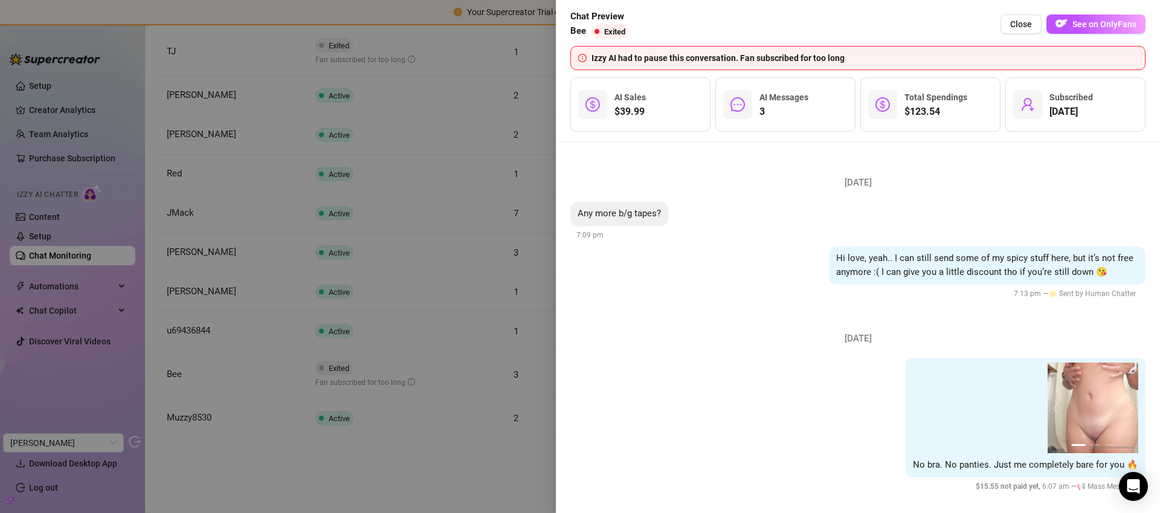
click at [201, 466] on div at bounding box center [580, 256] width 1160 height 513
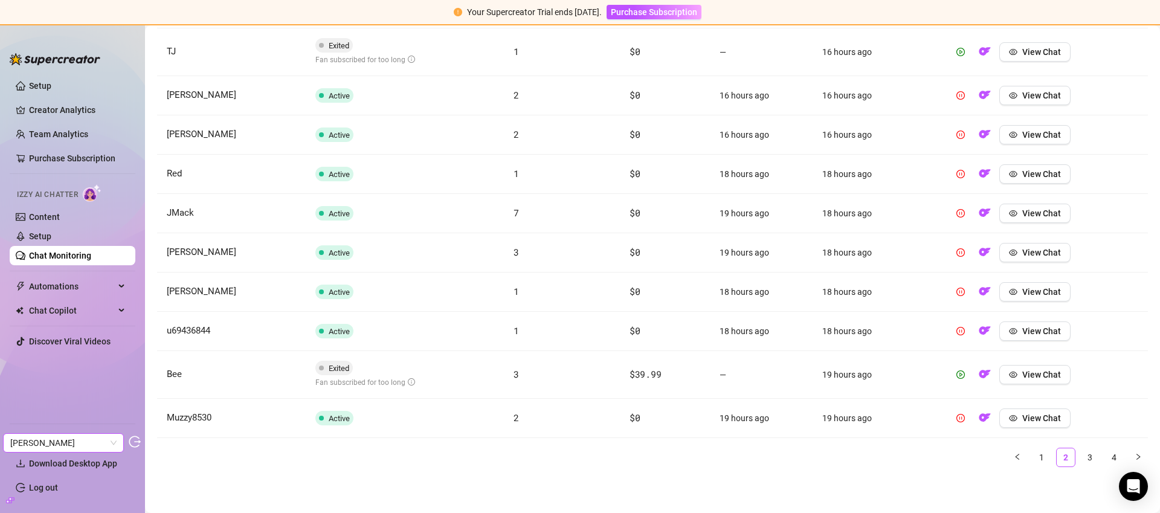
click at [91, 442] on span "[PERSON_NAME]" at bounding box center [63, 443] width 106 height 18
click at [130, 311] on div "Chat Copilot" at bounding box center [73, 310] width 126 height 19
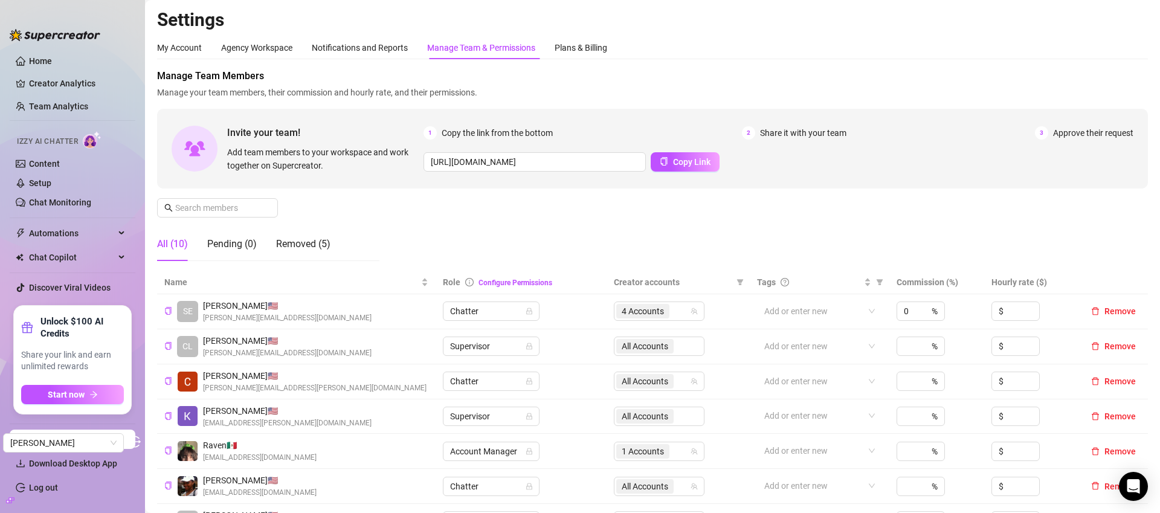
scroll to position [60, 0]
